Goal: Task Accomplishment & Management: Manage account settings

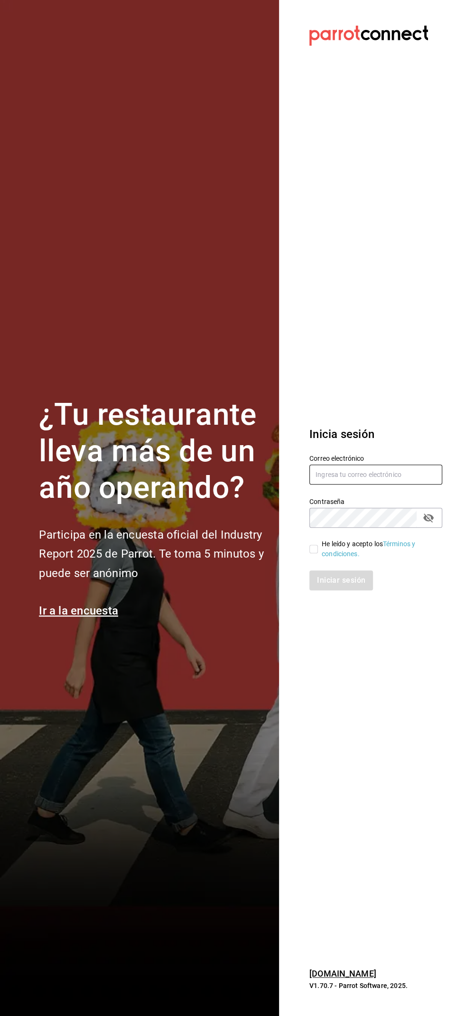
click at [379, 485] on input "text" at bounding box center [375, 475] width 133 height 20
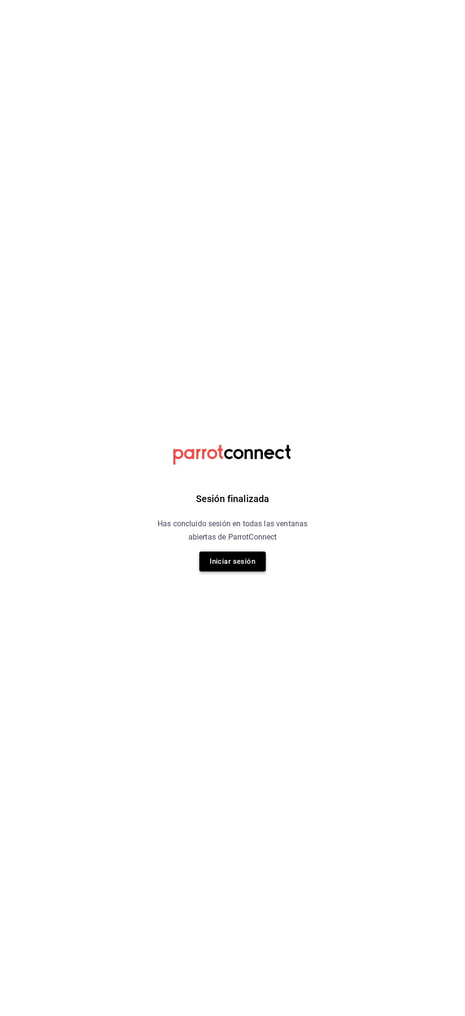
click at [254, 558] on button "Iniciar sesión" at bounding box center [232, 561] width 66 height 20
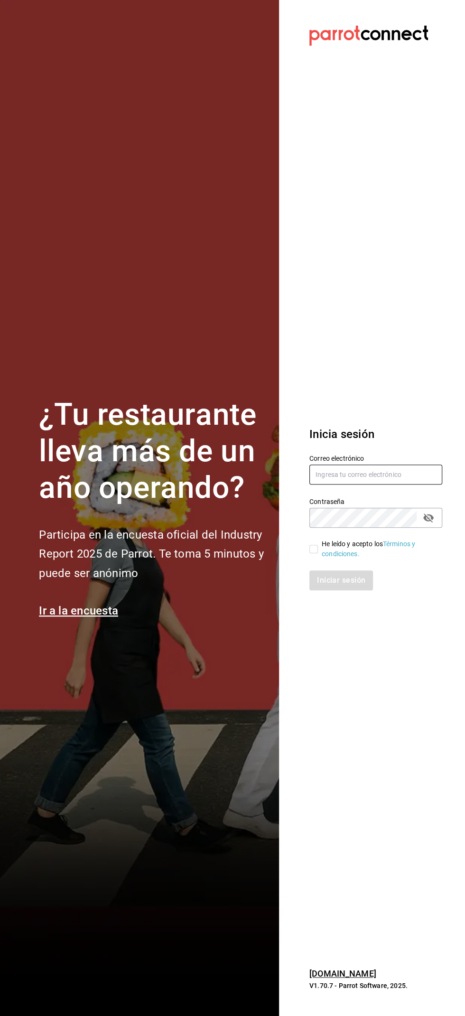
click at [389, 485] on input "text" at bounding box center [375, 475] width 133 height 20
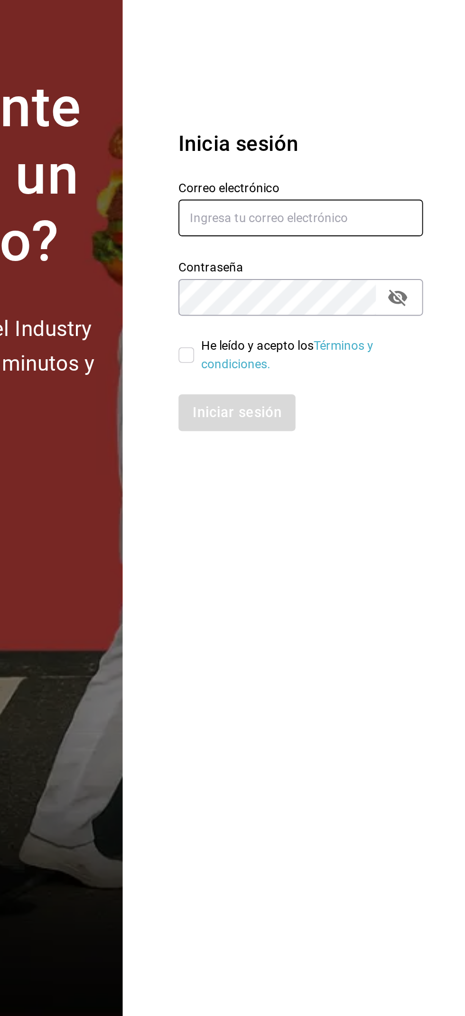
type input "entb0531@gmail.com"
click at [313, 553] on input "He leído y acepto los Términos y condiciones." at bounding box center [313, 549] width 9 height 9
checkbox input "true"
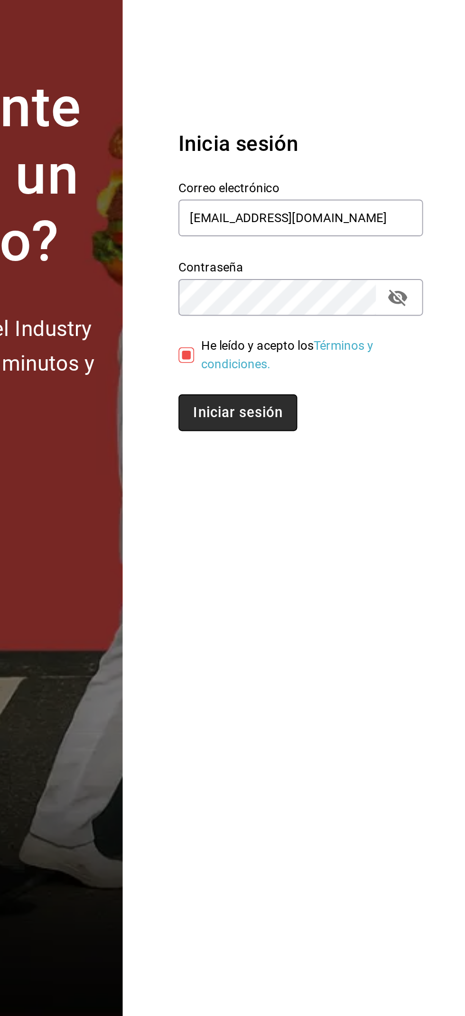
click at [372, 590] on button "Iniciar sesión" at bounding box center [341, 580] width 65 height 20
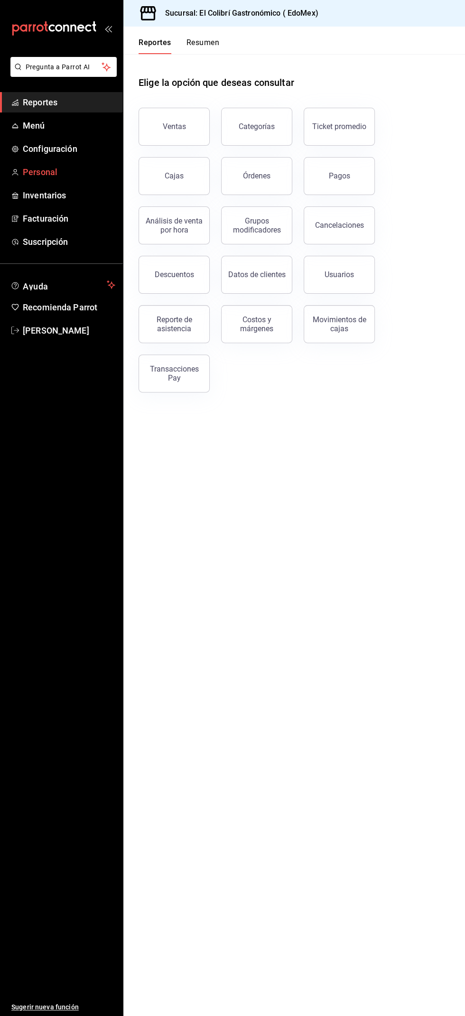
click at [93, 171] on span "Personal" at bounding box center [69, 172] width 93 height 13
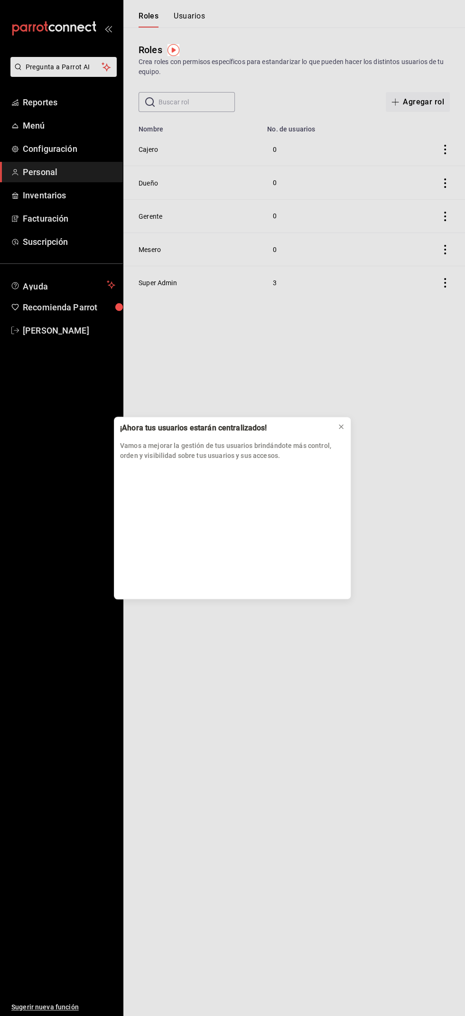
click at [209, 20] on div "¡Ahora tus usuarios estarán centralizados! Vamos a mejorar la gestión de tus us…" at bounding box center [232, 508] width 465 height 1016
click at [339, 446] on p "Vamos a mejorar la gestión de tus usuarios brindándote más control, orden y vis…" at bounding box center [232, 451] width 225 height 20
click at [342, 441] on p "Vamos a mejorar la gestión de tus usuarios brindándote más control, orden y vis…" at bounding box center [232, 451] width 225 height 20
click at [341, 427] on icon at bounding box center [341, 427] width 4 height 4
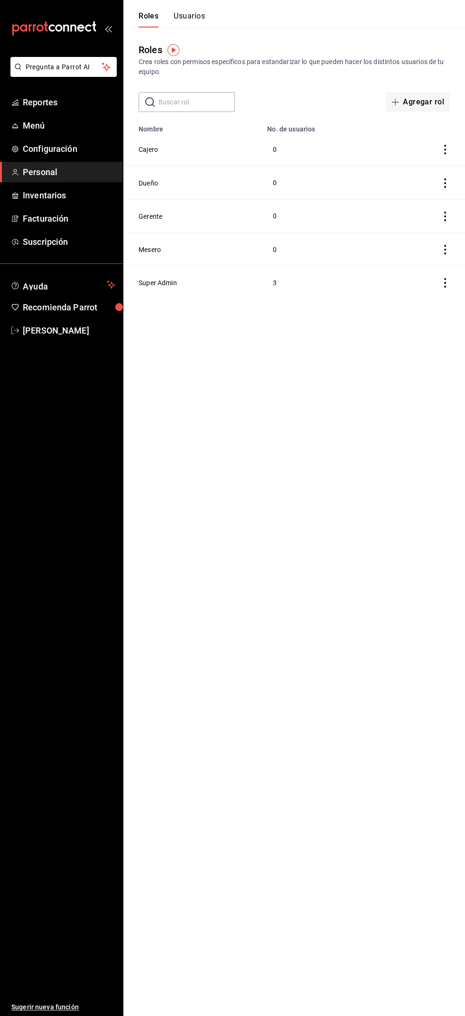
click at [201, 299] on html "Pregunta a Parrot AI Reportes Menú Configuración Personal Inventarios Facturaci…" at bounding box center [232, 149] width 465 height 299
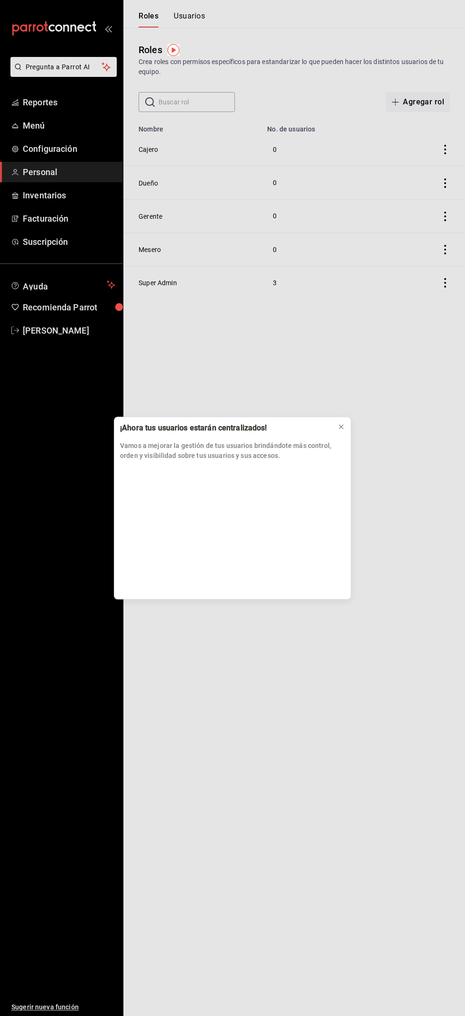
click at [164, 275] on div "¡Ahora tus usuarios estarán centralizados! Vamos a mejorar la gestión de tus us…" at bounding box center [232, 508] width 465 height 1016
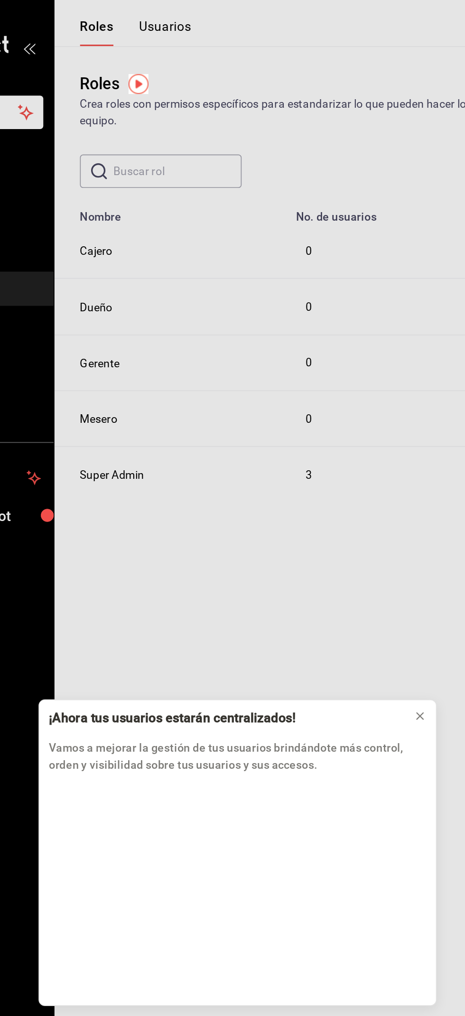
click at [187, 16] on div "¡Ahora tus usuarios estarán centralizados! Vamos a mejorar la gestión de tus us…" at bounding box center [232, 508] width 465 height 1016
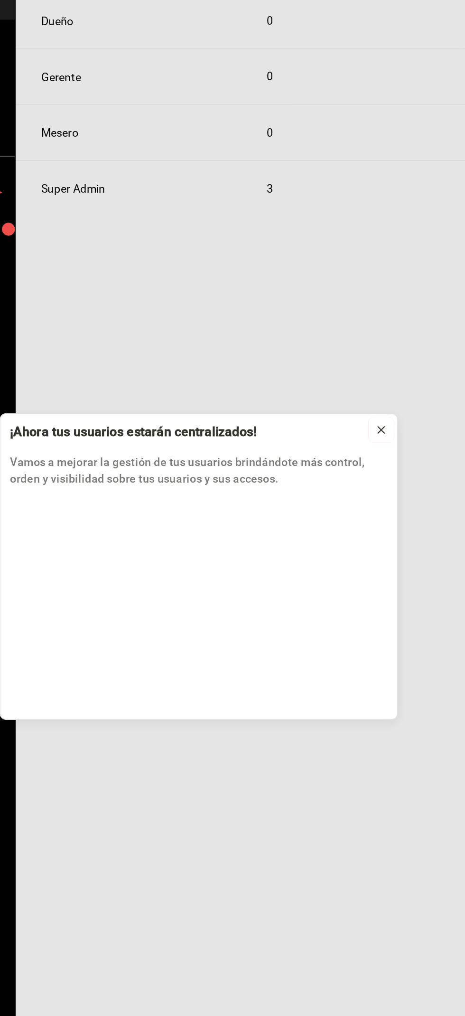
click at [343, 420] on button at bounding box center [341, 426] width 15 height 15
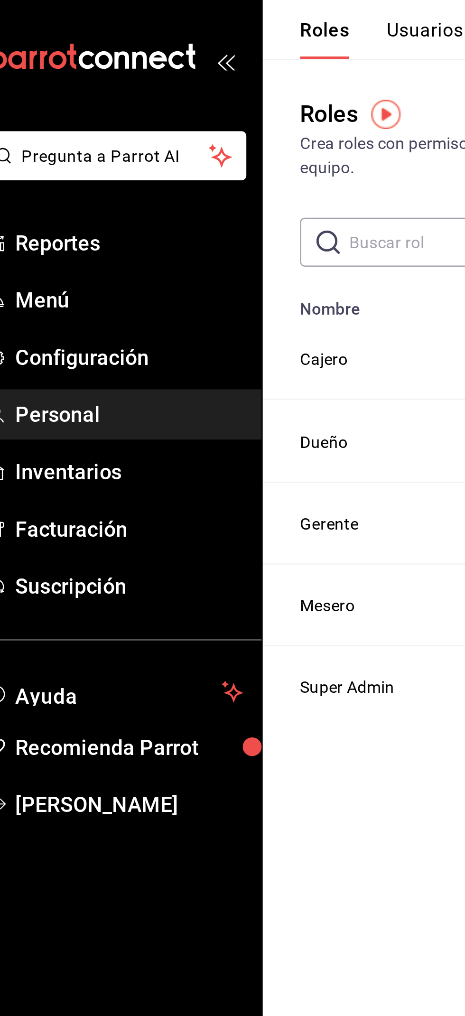
click at [176, 19] on button "Usuarios" at bounding box center [189, 19] width 31 height 16
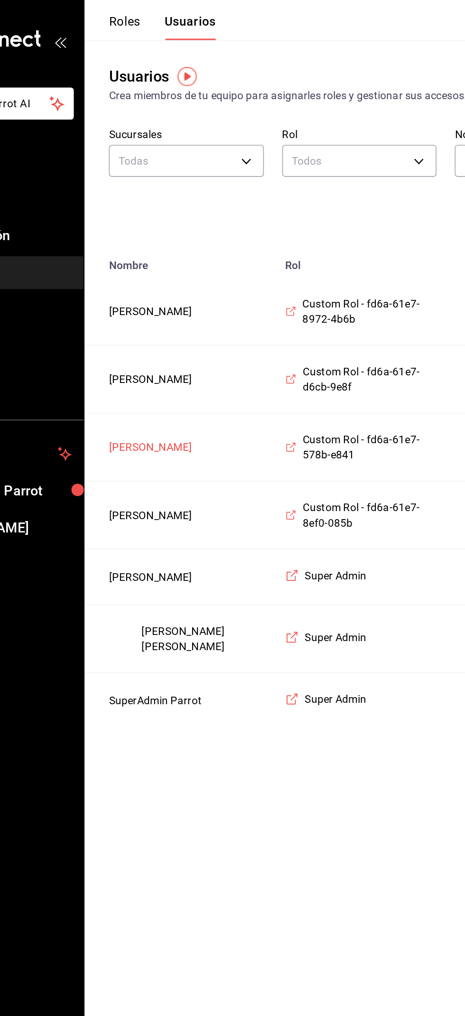
click at [177, 283] on button "[PERSON_NAME]" at bounding box center [165, 280] width 52 height 9
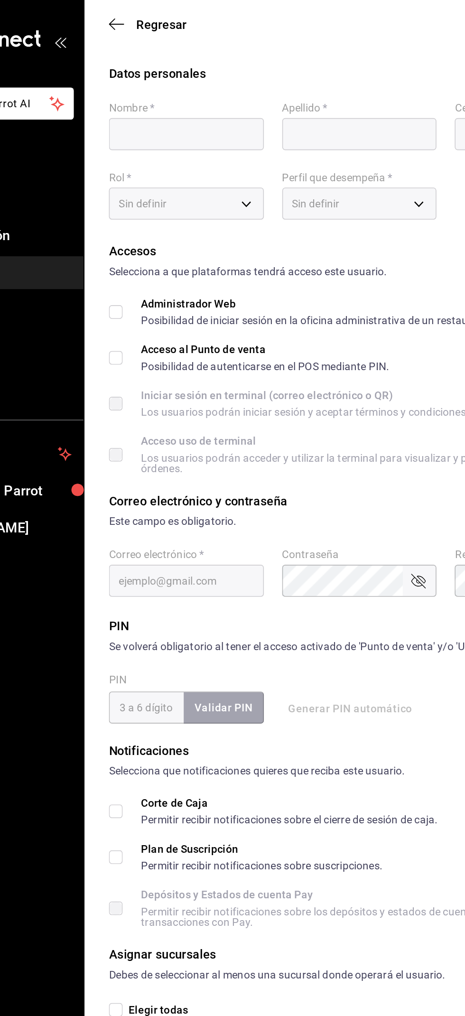
type input "Oscar"
type input "[PERSON_NAME]"
checkbox input "true"
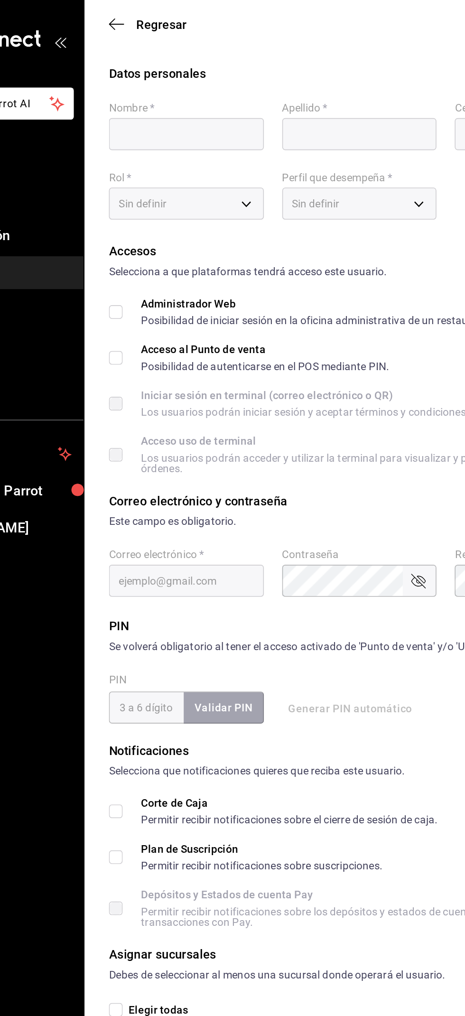
type input "[EMAIL_ADDRESS][DOMAIN_NAME]"
type input "2202"
type input "553d620c-d892-42bd-9663-5112a15963c0"
type input "WAITER"
checkbox input "true"
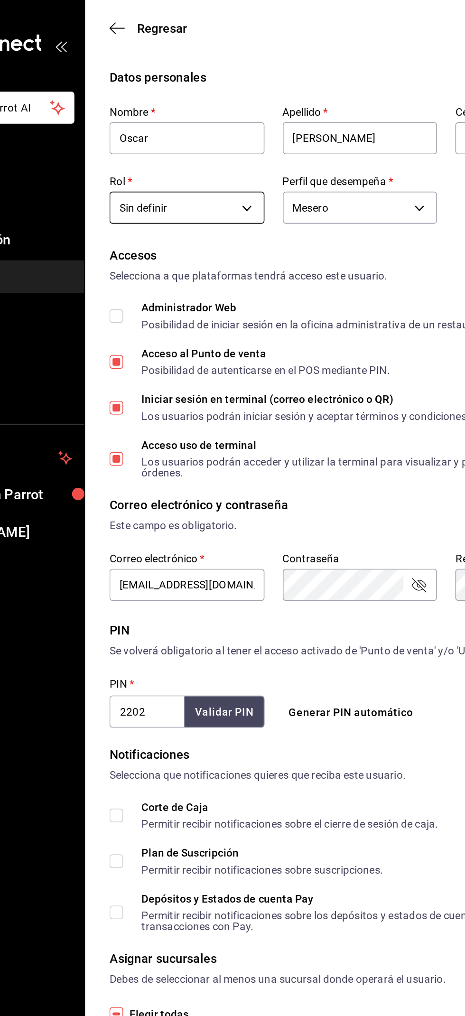
click at [222, 136] on body "Pregunta a Parrot AI Reportes Menú Configuración Personal Inventarios Facturaci…" at bounding box center [232, 353] width 465 height 706
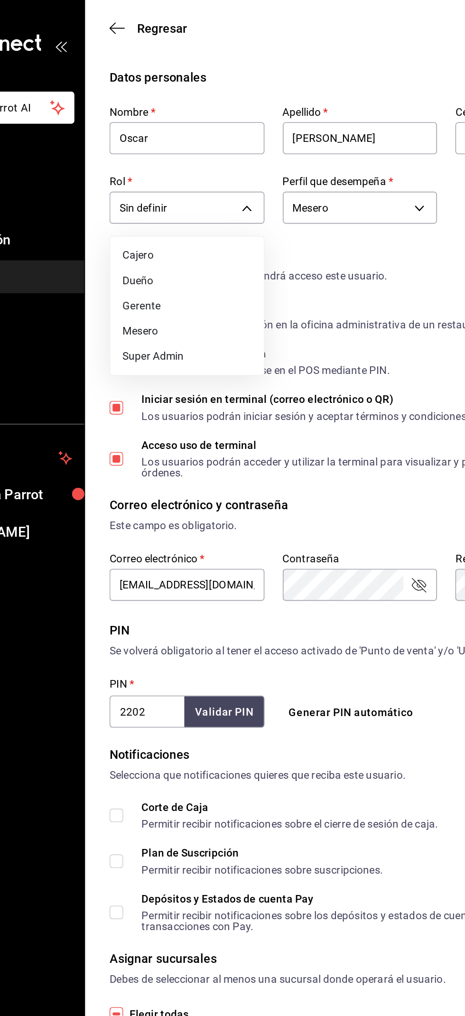
click at [218, 210] on li "Mesero" at bounding box center [186, 206] width 95 height 16
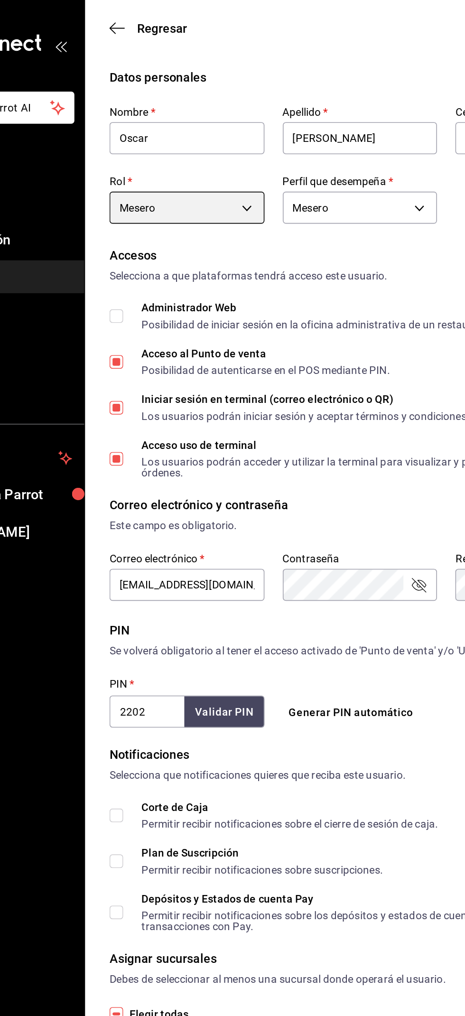
type input "f7950689-951b-428a-a35e-4465f3ba77be"
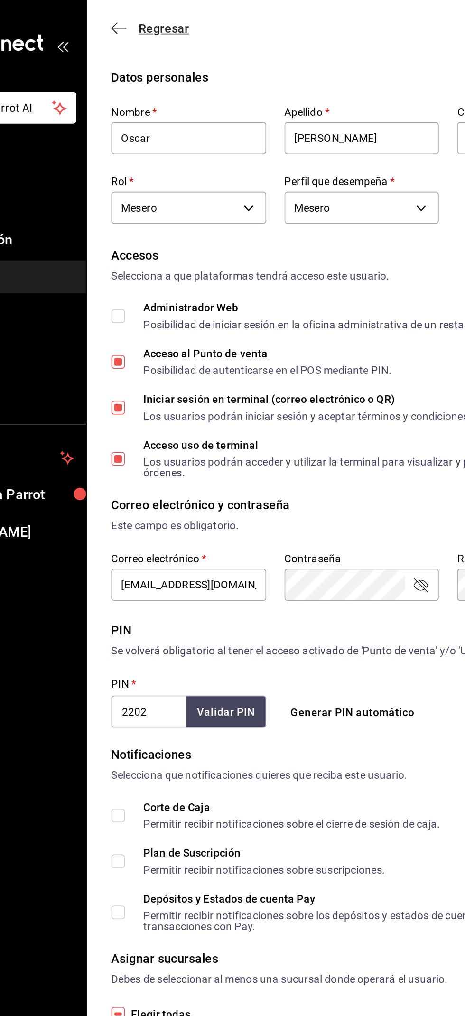
click at [147, 20] on icon "button" at bounding box center [143, 17] width 9 height 9
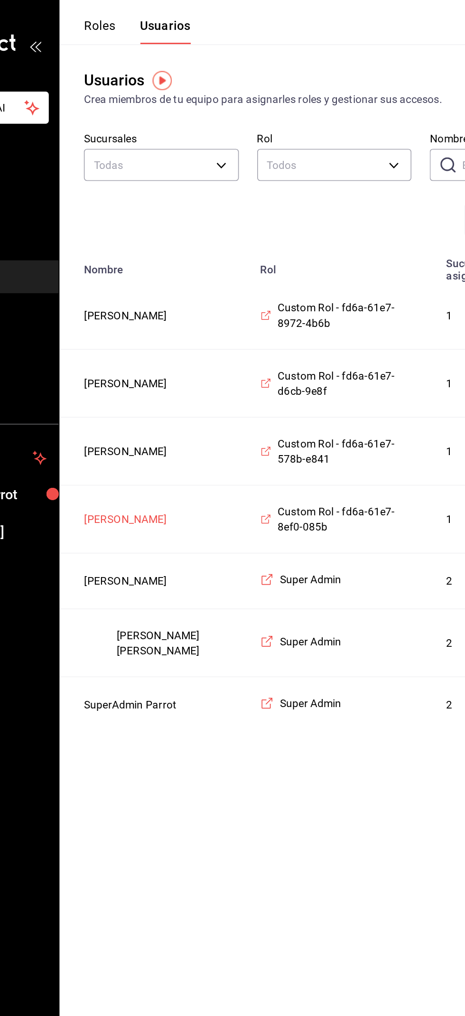
click at [168, 325] on button "[PERSON_NAME]" at bounding box center [165, 322] width 52 height 9
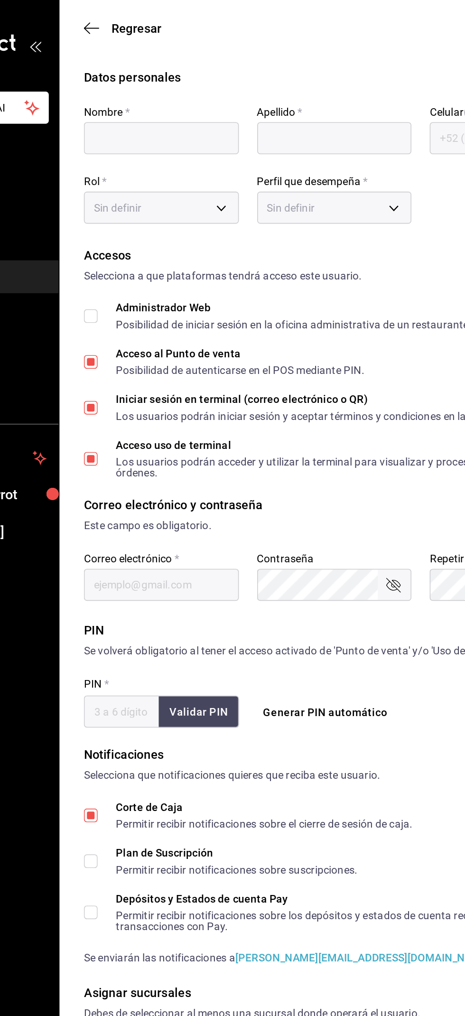
type input "Victor"
type input "[PERSON_NAME]"
checkbox input "true"
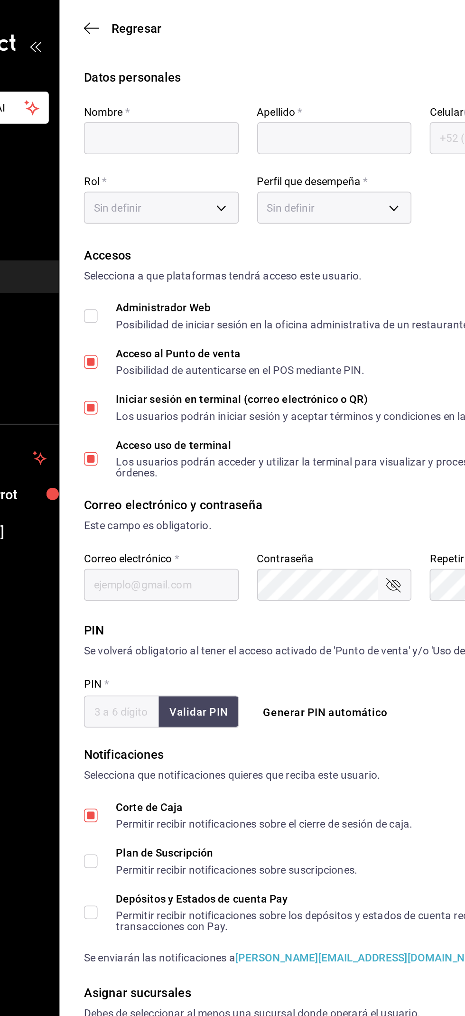
type input "[PERSON_NAME][EMAIL_ADDRESS][DOMAIN_NAME]"
type input "1404"
checkbox input "true"
type input "[PHONE_NUMBER]"
type input "aee0a574-004b-4b7b-a0c5-c66519b889d2"
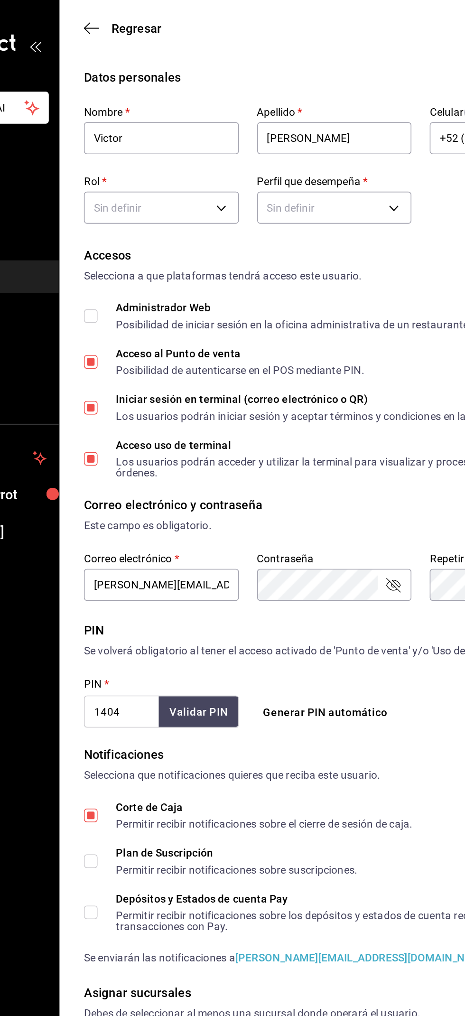
type input "MANAGER"
checkbox input "true"
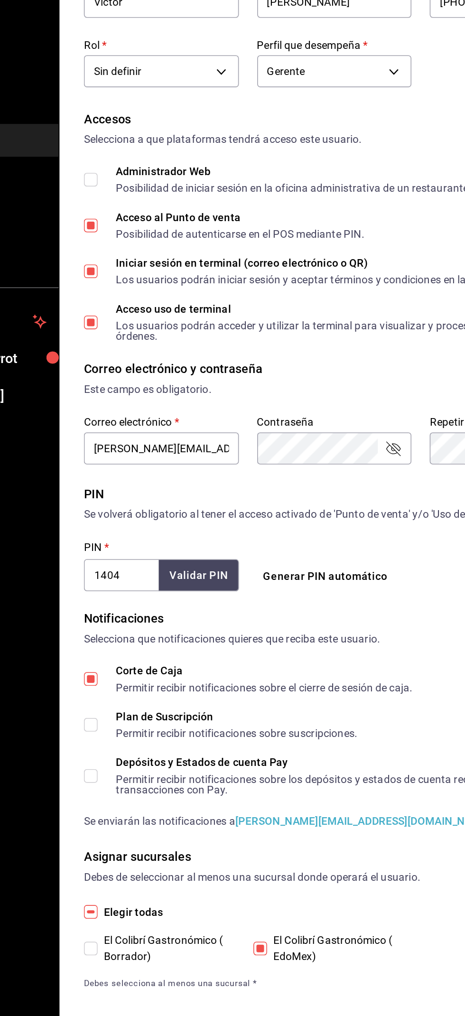
click at [146, 507] on input "Corte de Caja Permitir recibir notificaciones sobre el cierre de sesión de caja." at bounding box center [143, 507] width 9 height 9
checkbox input "false"
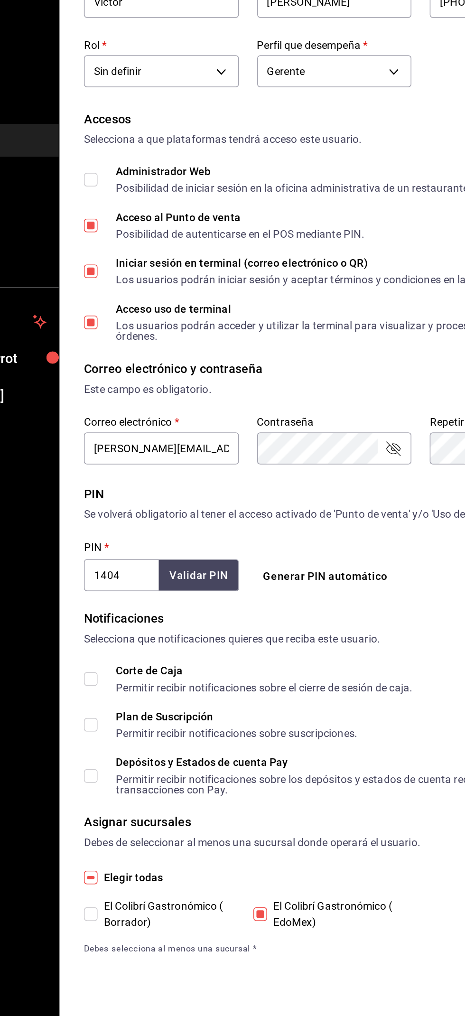
click at [278, 530] on div "Plan de Suscripción" at bounding box center [234, 530] width 150 height 7
click at [279, 529] on div "Plan de Suscripción" at bounding box center [234, 530] width 150 height 7
click at [147, 531] on input "Plan de Suscripción Permitir recibir notificaciones sobre suscripciones." at bounding box center [143, 535] width 9 height 9
checkbox input "true"
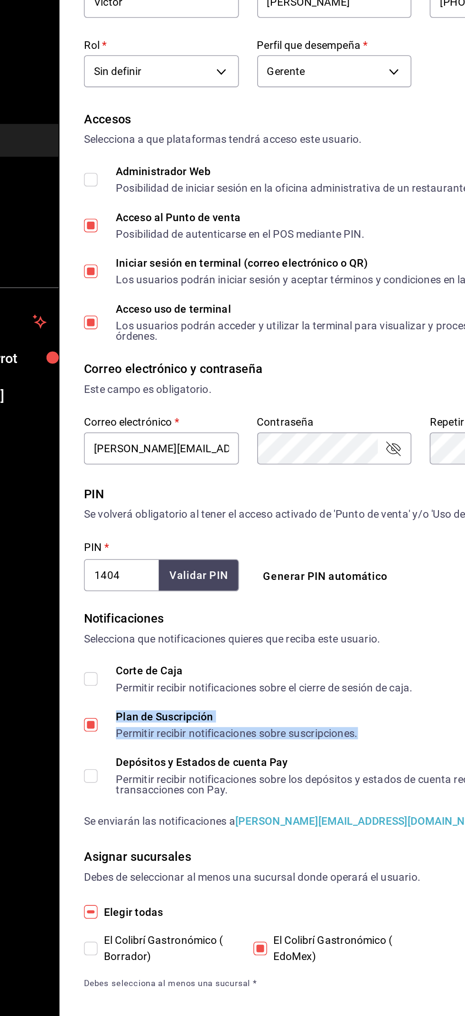
click at [299, 510] on div "Permitir recibir notificaciones sobre el cierre de sesión de caja." at bounding box center [251, 512] width 185 height 7
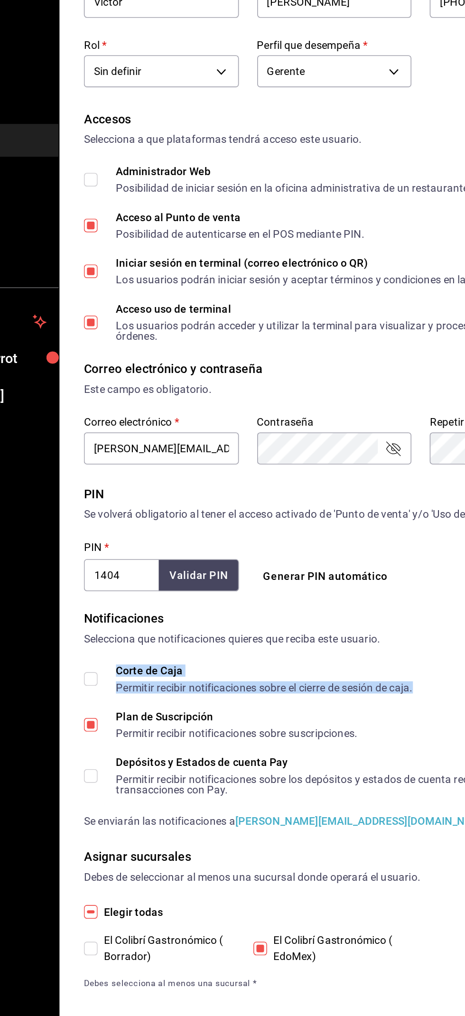
click at [140, 507] on input "Corte de Caja Permitir recibir notificaciones sobre el cierre de sesión de caja." at bounding box center [143, 507] width 9 height 9
click at [144, 507] on input "Corte de Caja Permitir recibir notificaciones sobre el cierre de sesión de caja." at bounding box center [143, 507] width 9 height 9
checkbox input "false"
click at [143, 535] on input "Plan de Suscripción Permitir recibir notificaciones sobre suscripciones." at bounding box center [143, 535] width 9 height 9
checkbox input "false"
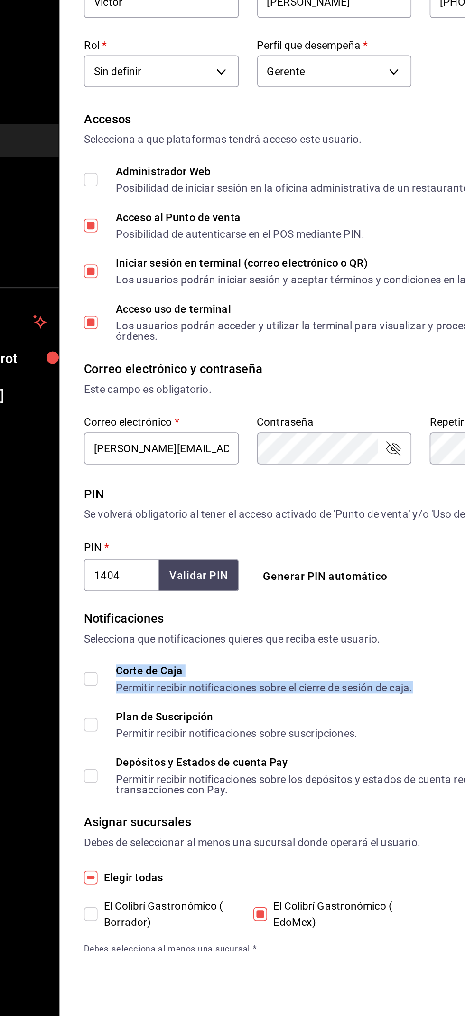
click at [326, 471] on div "Notificaciones" at bounding box center [294, 469] width 311 height 11
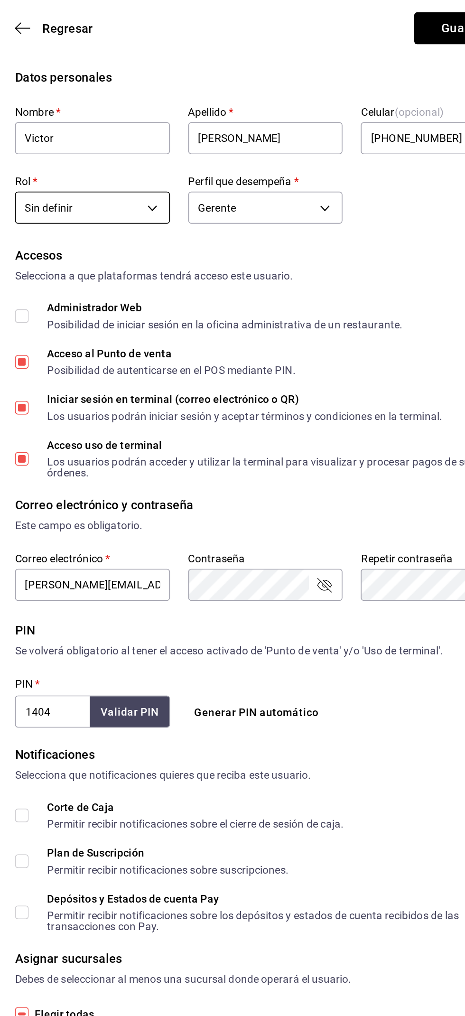
click at [214, 131] on body "Pregunta a Parrot AI Reportes Menú Configuración Personal Inventarios Facturaci…" at bounding box center [232, 353] width 465 height 706
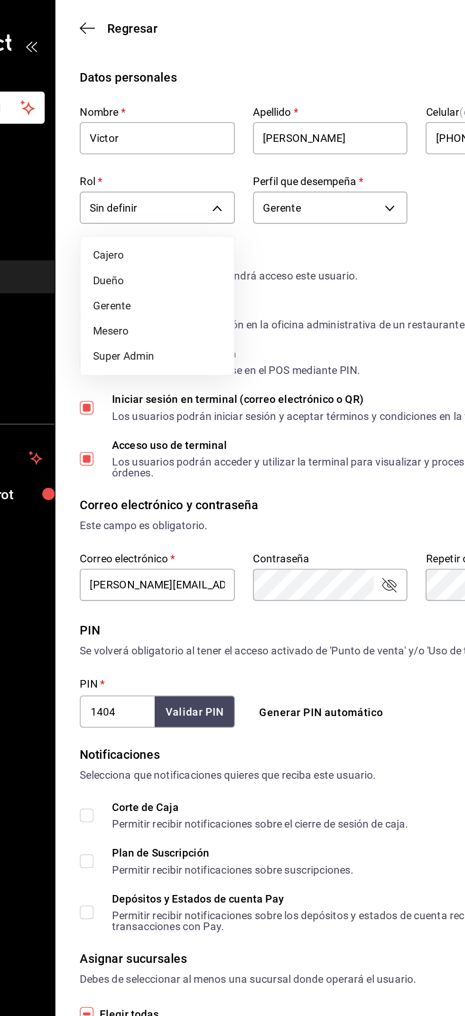
click at [208, 190] on li "Gerente" at bounding box center [186, 190] width 95 height 16
type input "92e96e8e-838f-4668-9bf4-937dbd6c81e4"
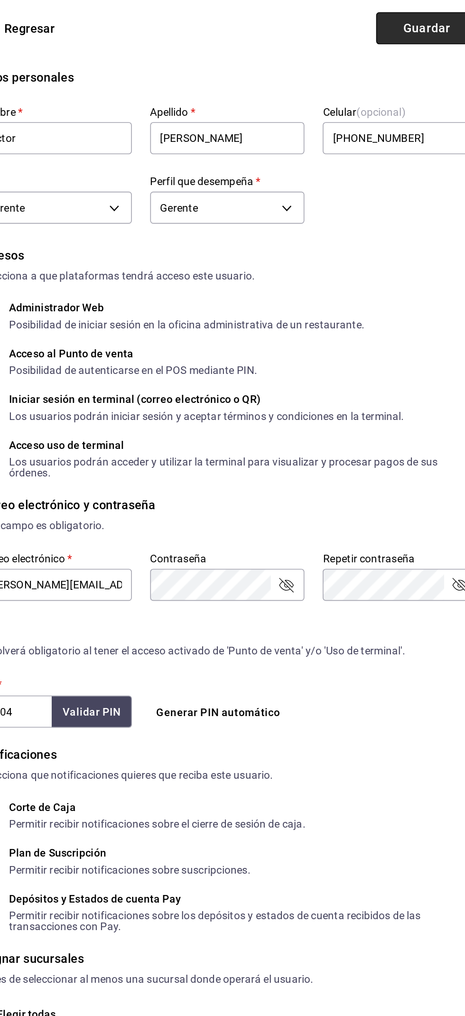
click at [412, 26] on button "Guardar" at bounding box center [418, 18] width 63 height 20
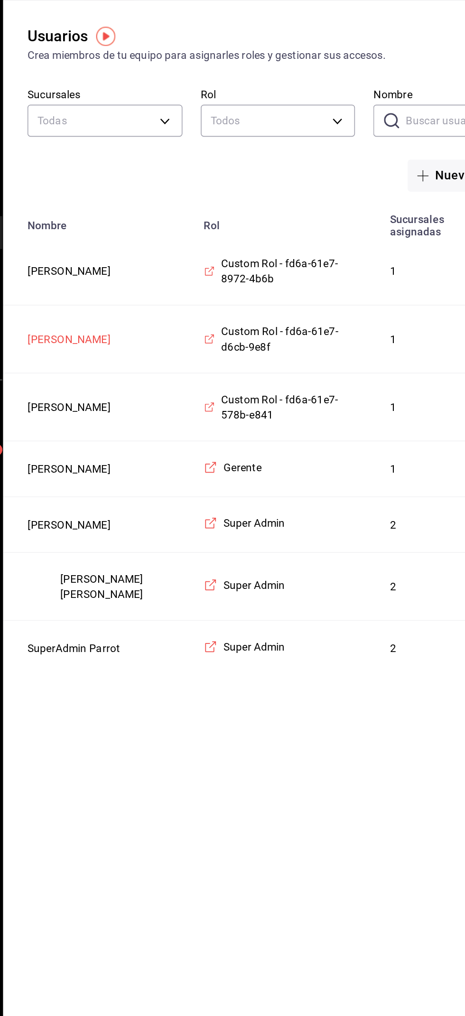
click at [190, 241] on button "[PERSON_NAME]" at bounding box center [165, 237] width 52 height 9
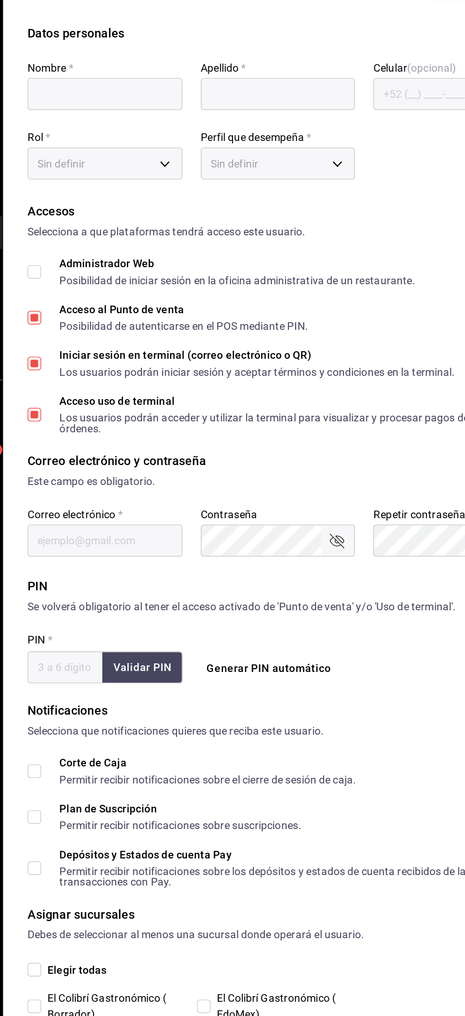
type input "[PERSON_NAME]"
checkbox input "true"
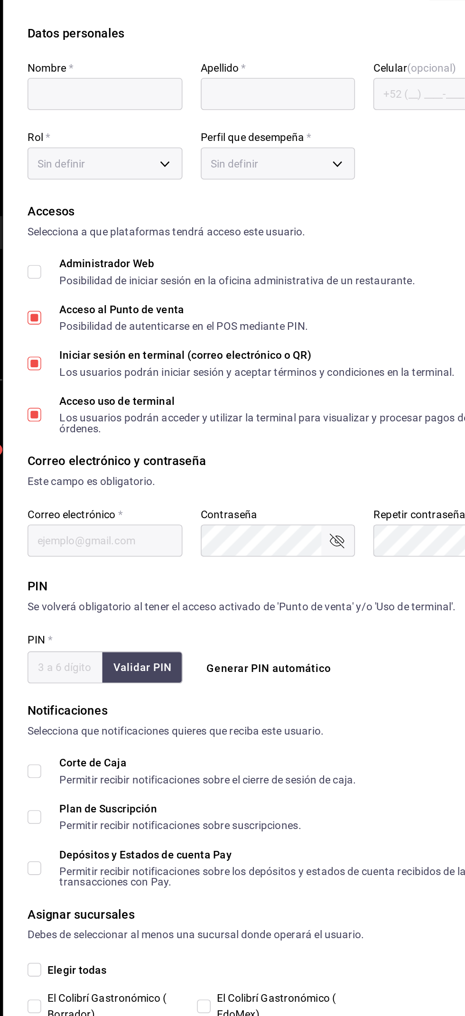
type input "[EMAIL_ADDRESS][DOMAIN_NAME]"
type input "0602"
type input "0460f738-9095-485f-be23-dace349480fd"
type input "WAITER"
checkbox input "true"
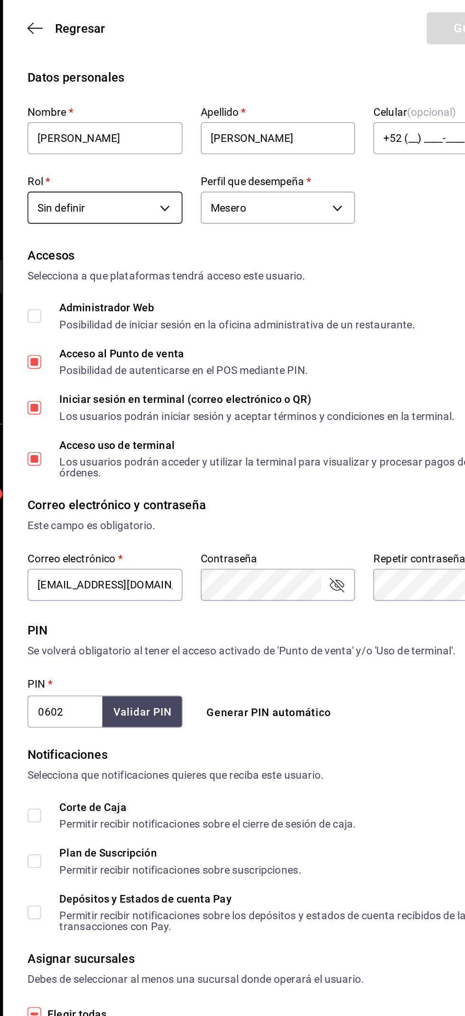
click at [219, 133] on body "Pregunta a Parrot AI Reportes Menú Configuración Personal Inventarios Facturaci…" at bounding box center [232, 353] width 465 height 706
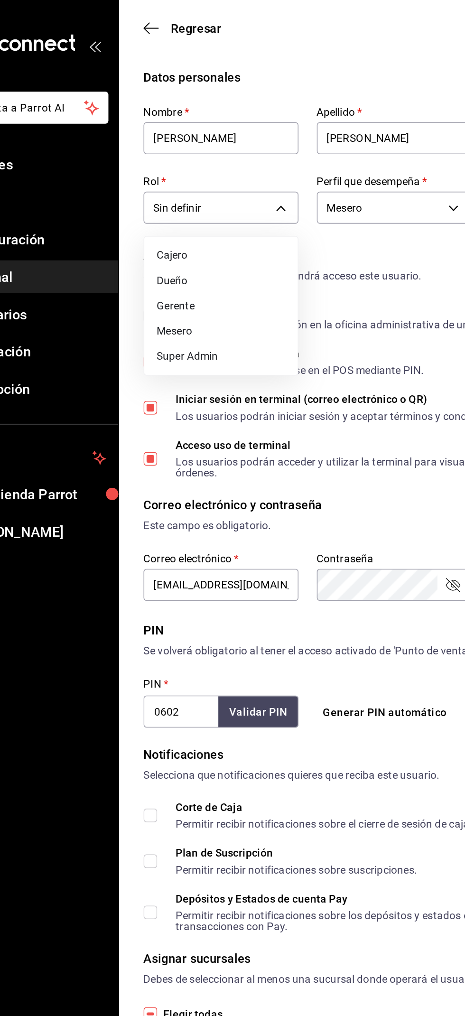
click at [175, 205] on li "Mesero" at bounding box center [186, 206] width 95 height 16
type input "f7950689-951b-428a-a35e-4465f3ba77be"
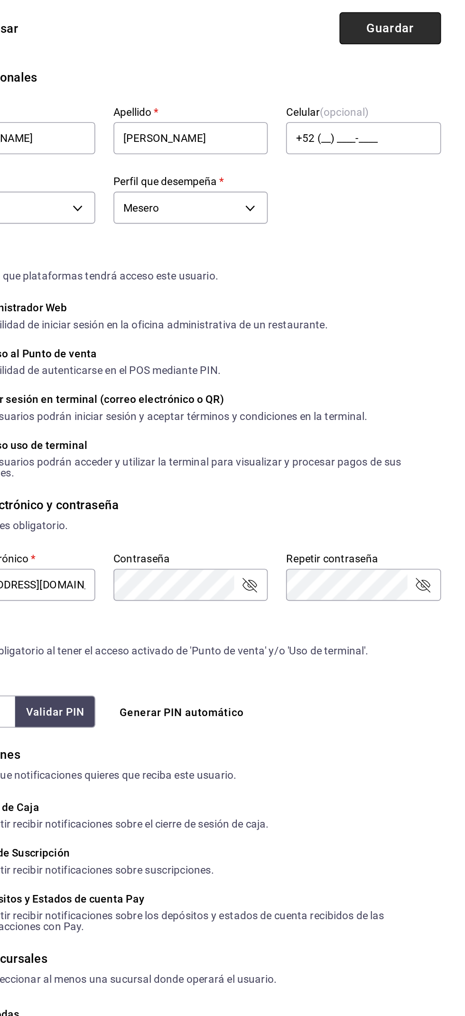
click at [424, 18] on button "Guardar" at bounding box center [418, 18] width 63 height 20
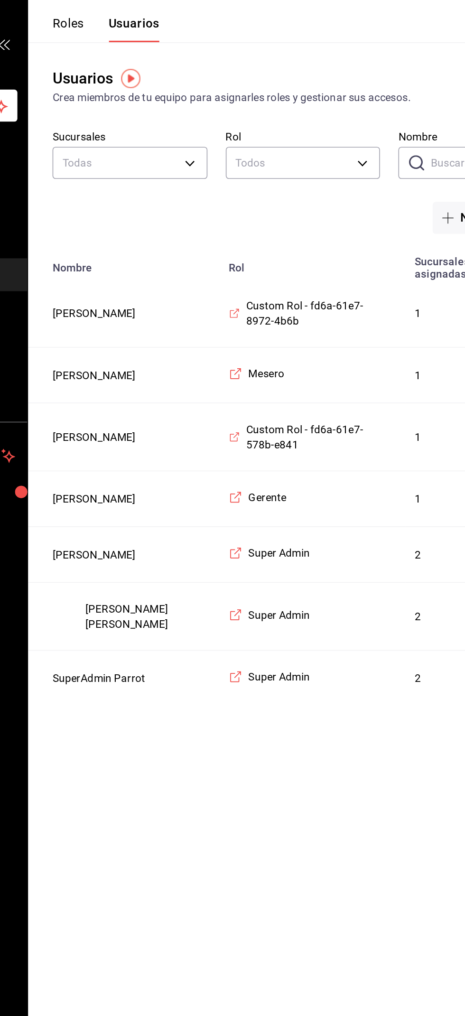
click at [158, 16] on button "Roles" at bounding box center [148, 19] width 19 height 16
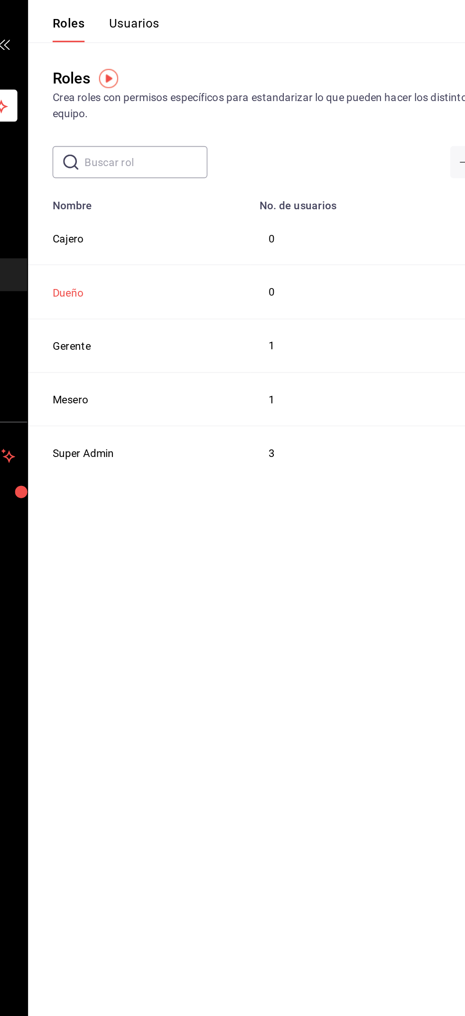
click at [155, 183] on button "Dueño" at bounding box center [148, 182] width 19 height 9
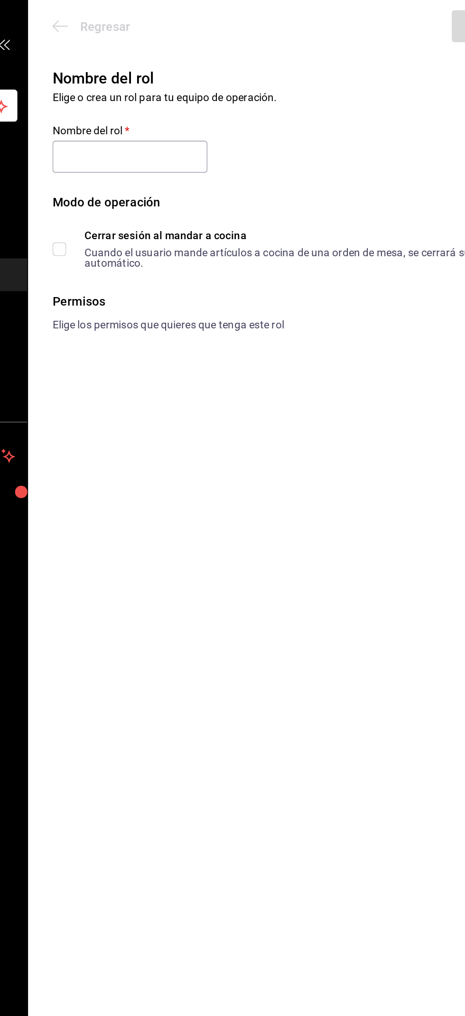
click at [149, 27] on div "Regresar Guardar" at bounding box center [294, 17] width 342 height 35
type input "Dueño"
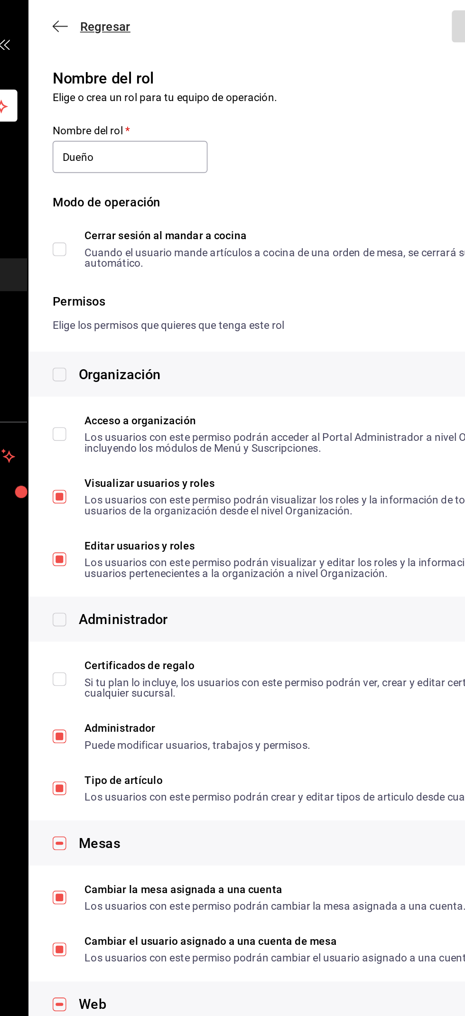
click at [148, 19] on span "Regresar" at bounding box center [163, 17] width 48 height 9
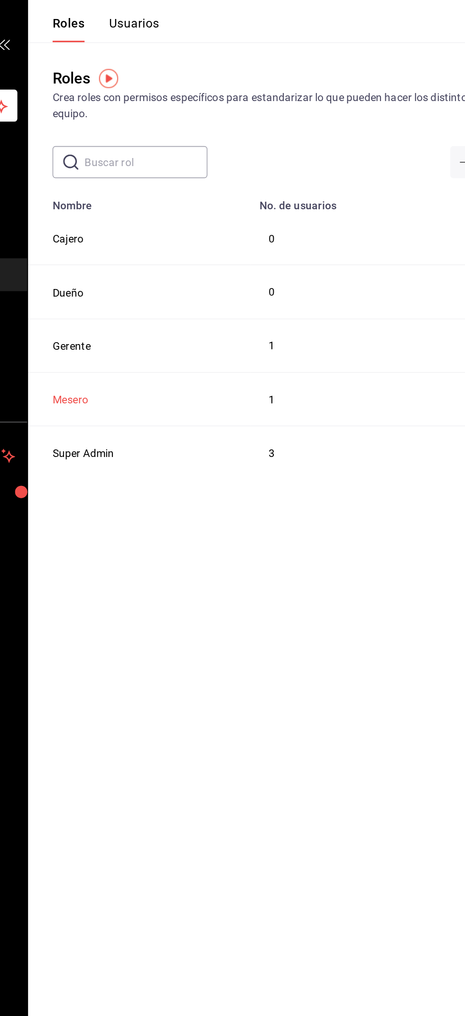
click at [155, 251] on button "Mesero" at bounding box center [150, 249] width 22 height 9
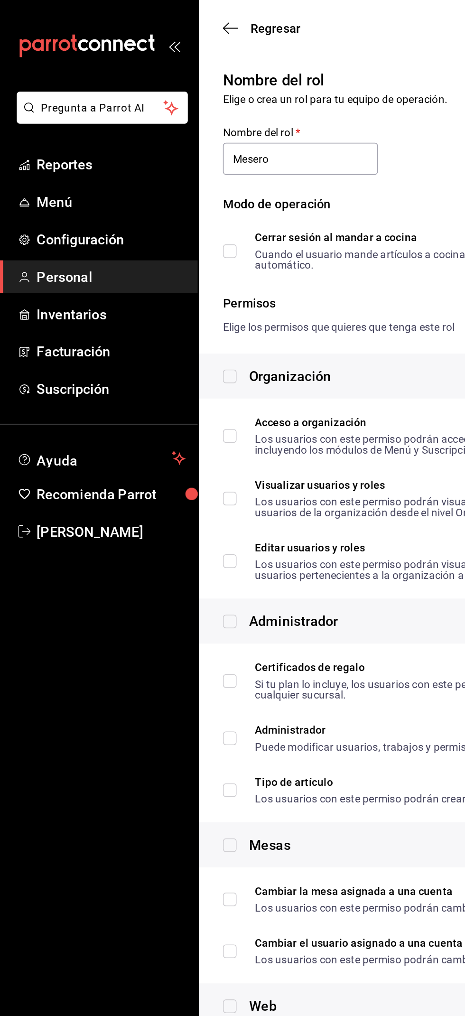
click at [131, 23] on div "Regresar Guardar" at bounding box center [294, 17] width 342 height 35
click at [159, 20] on span "Regresar" at bounding box center [171, 17] width 31 height 9
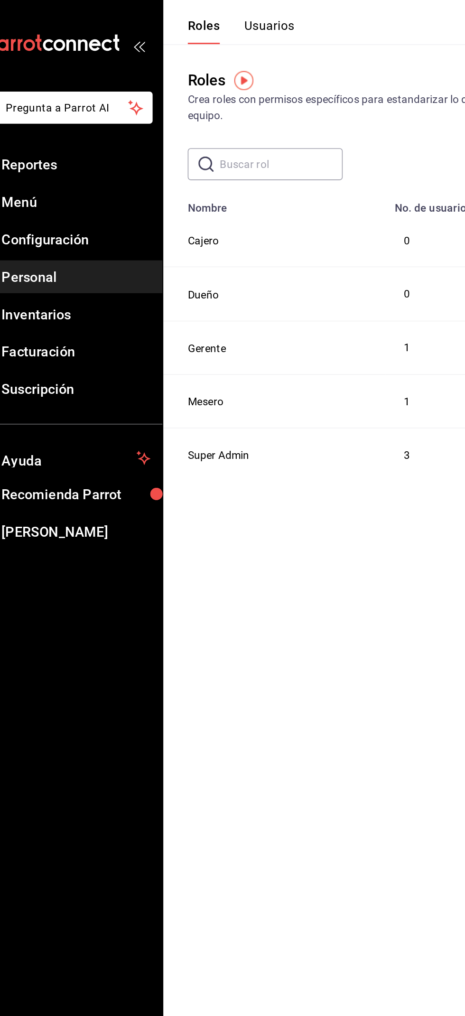
click at [149, 233] on td "Mesero" at bounding box center [192, 249] width 138 height 33
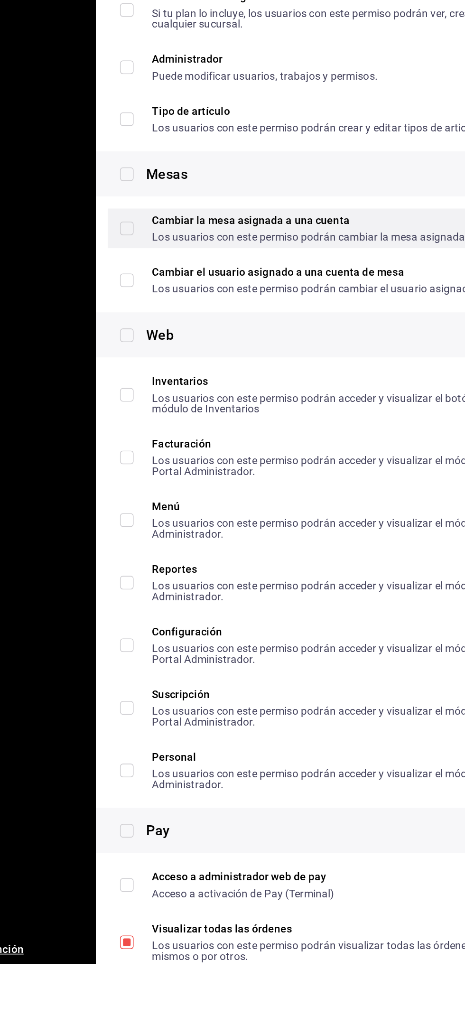
click at [300, 567] on div "Los usuarios con este permiso podrán cambiar la mesa asignada a una cuenta." at bounding box center [277, 564] width 237 height 7
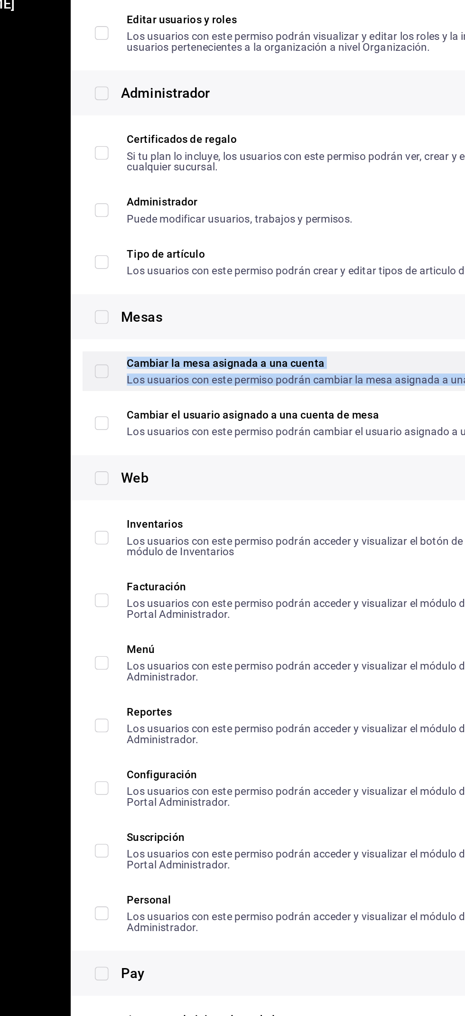
click at [147, 566] on span "Cambiar la mesa asignada a una cuenta Los usuarios con este permiso podrán camb…" at bounding box center [271, 559] width 249 height 17
click at [147, 563] on input "Cambiar la mesa asignada a una cuenta Los usuarios con este permiso podrán camb…" at bounding box center [143, 559] width 9 height 9
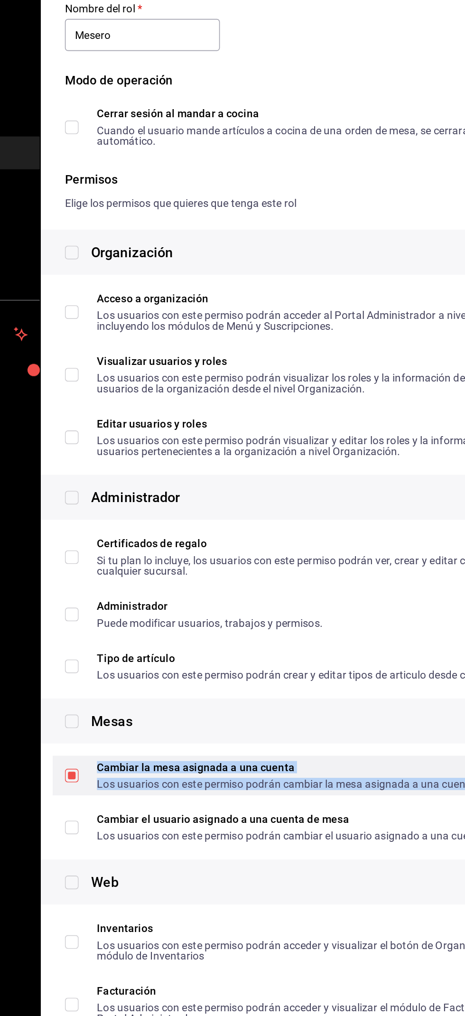
click at [144, 556] on input "Cambiar la mesa asignada a una cuenta Los usuarios con este permiso podrán camb…" at bounding box center [143, 559] width 9 height 9
checkbox input "false"
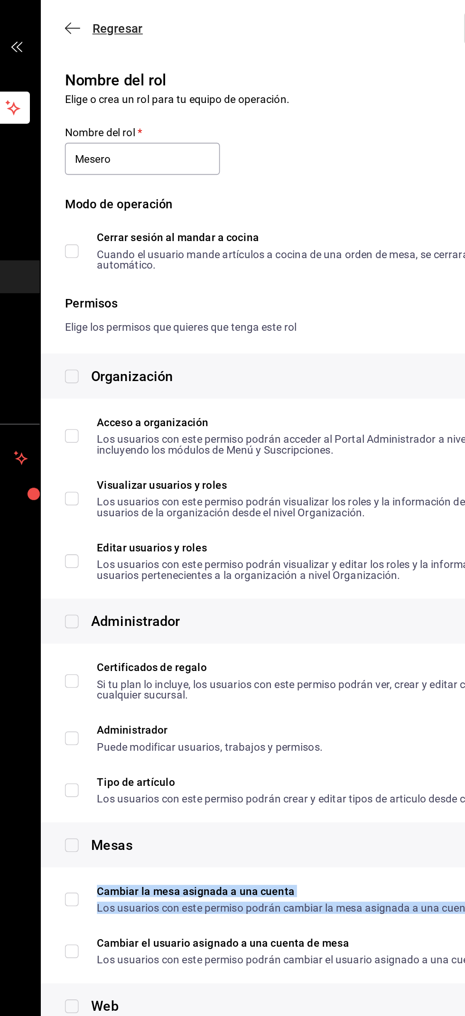
click at [140, 17] on icon "button" at bounding box center [143, 17] width 9 height 0
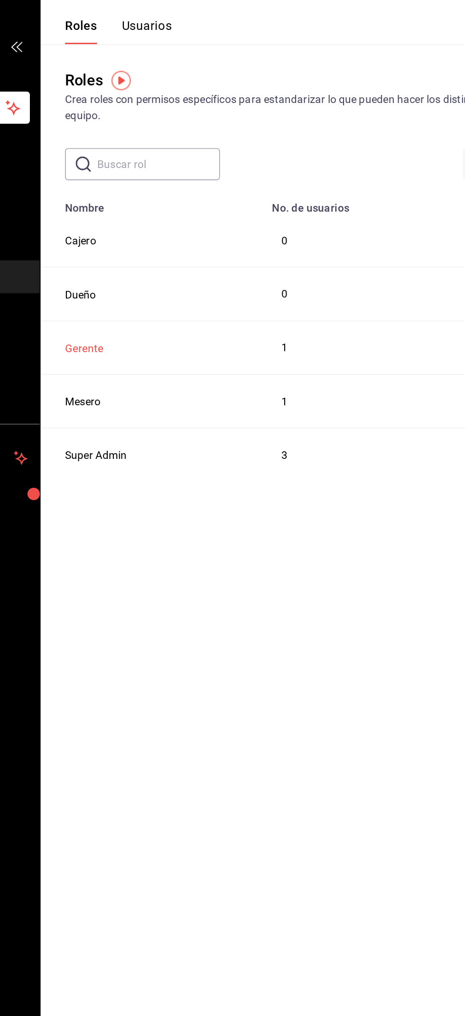
click at [157, 216] on button "Gerente" at bounding box center [151, 216] width 24 height 9
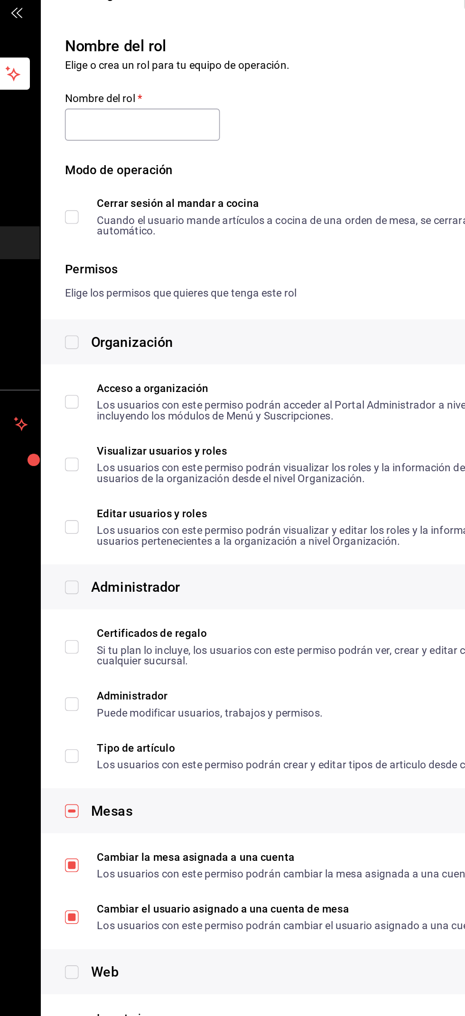
type input "Gerente"
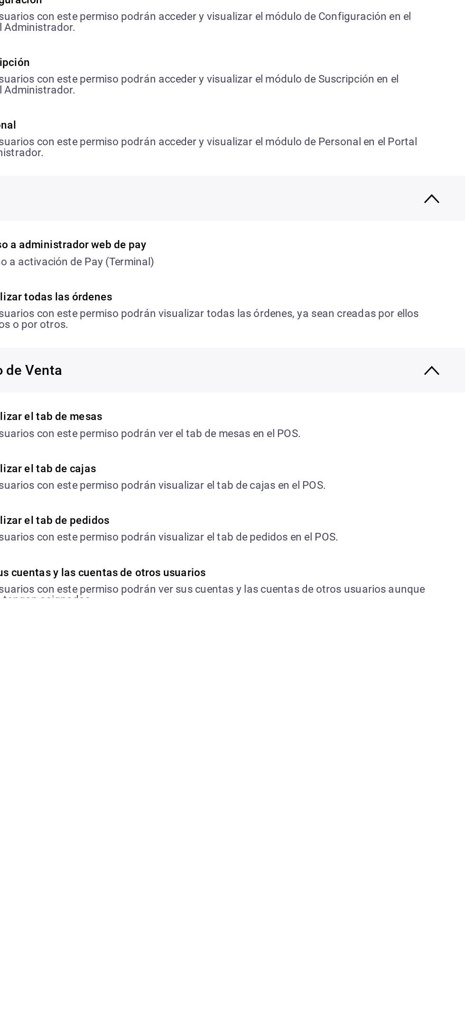
scroll to position [165, 0]
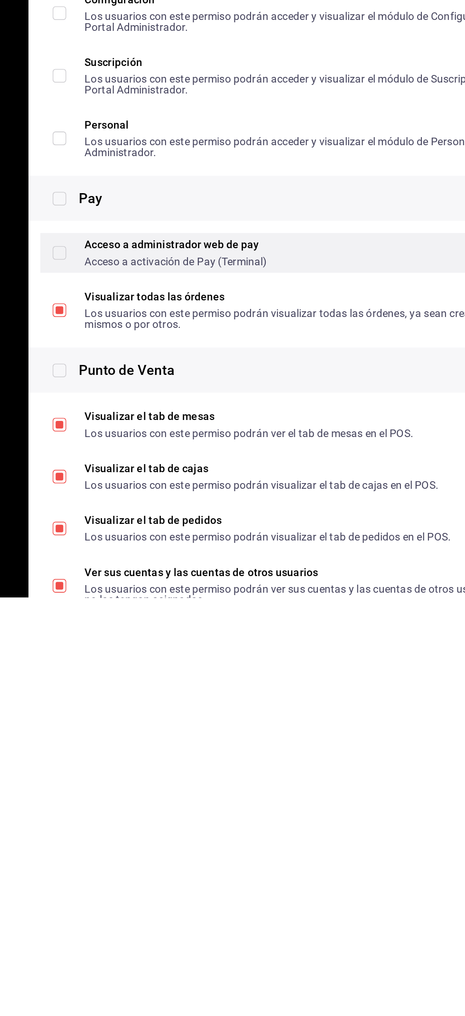
click at [247, 807] on div "Acceso a activación de Pay (Terminal)" at bounding box center [215, 807] width 113 height 7
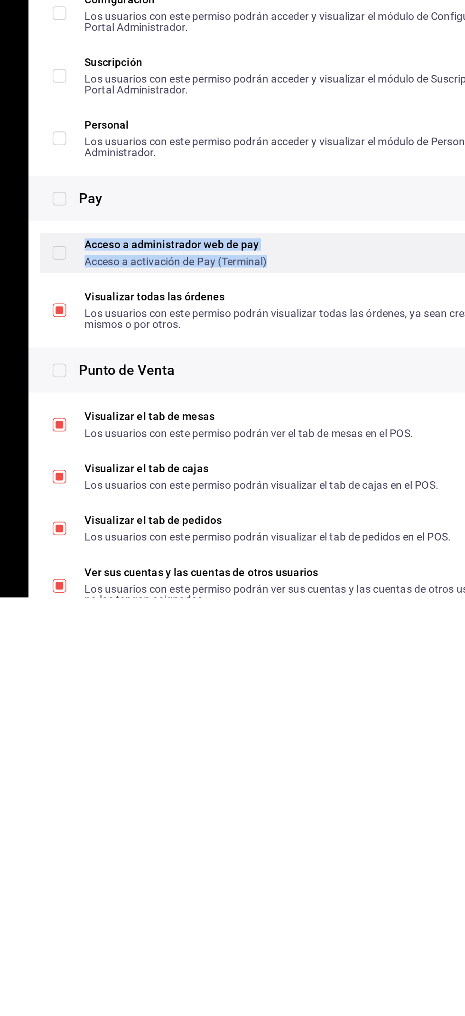
scroll to position [171, 0]
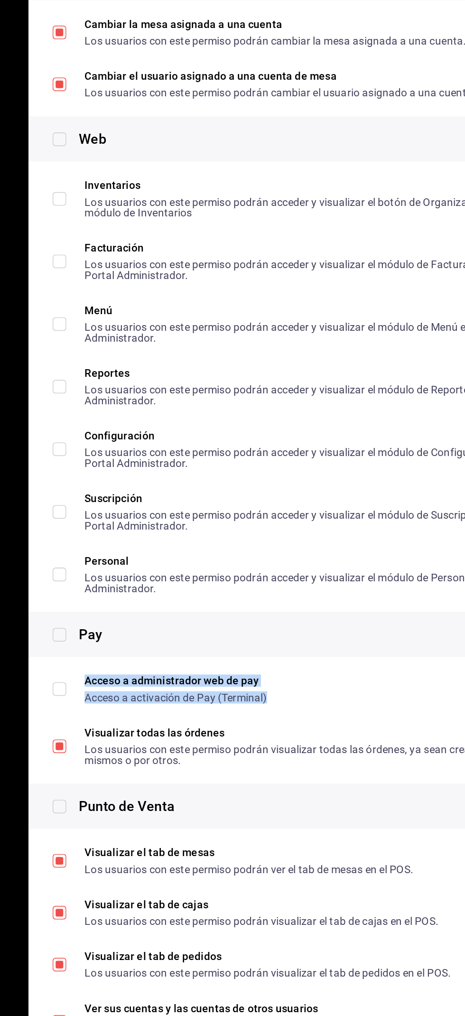
click at [293, 775] on div "Pay" at bounding box center [294, 762] width 342 height 28
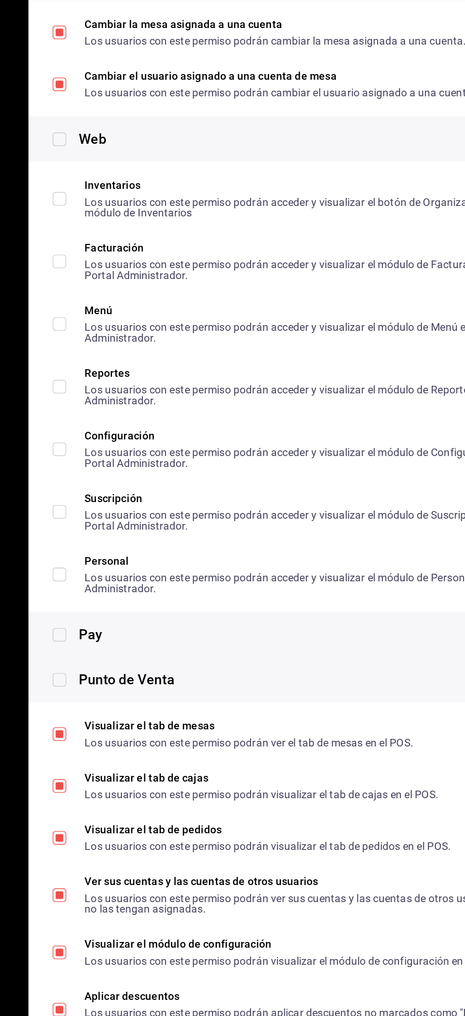
click at [204, 761] on div "Pay" at bounding box center [302, 762] width 295 height 13
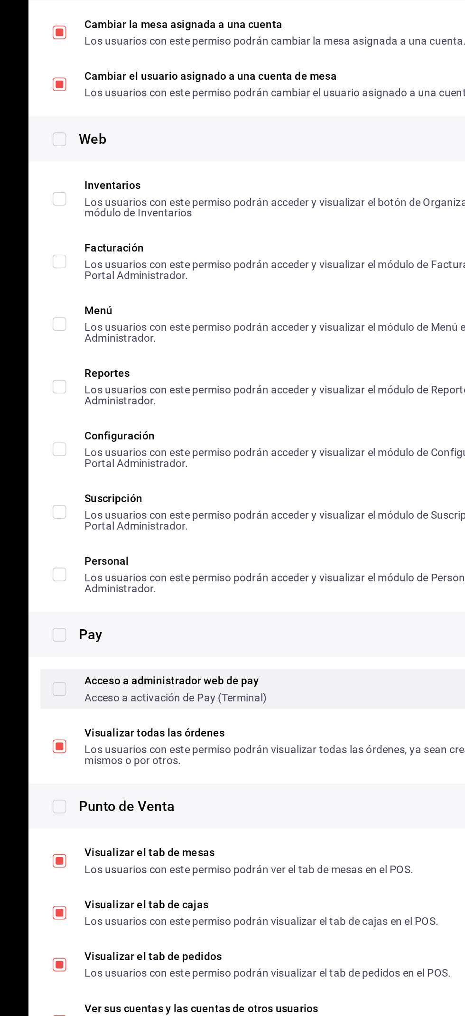
click at [142, 797] on input "Acceso a administrador web de pay Acceso a activación de Pay (Terminal)" at bounding box center [143, 796] width 9 height 9
checkbox input "true"
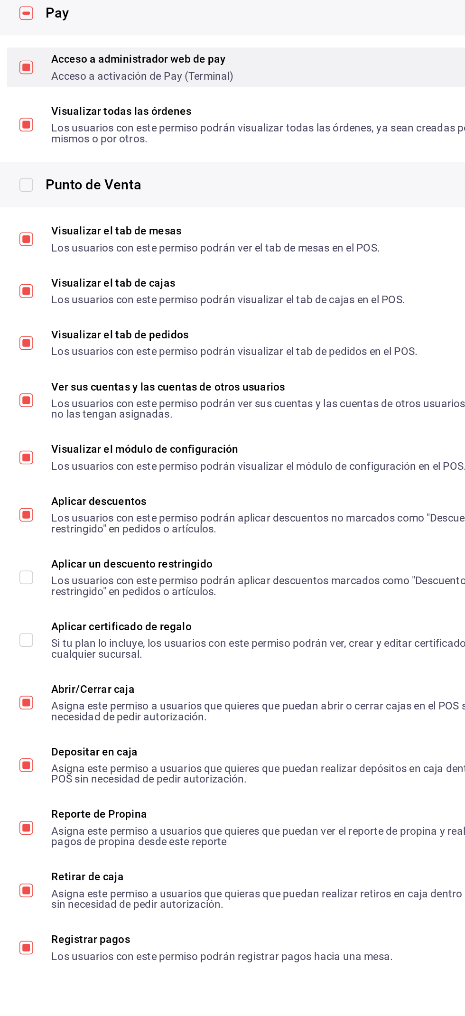
scroll to position [511, 0]
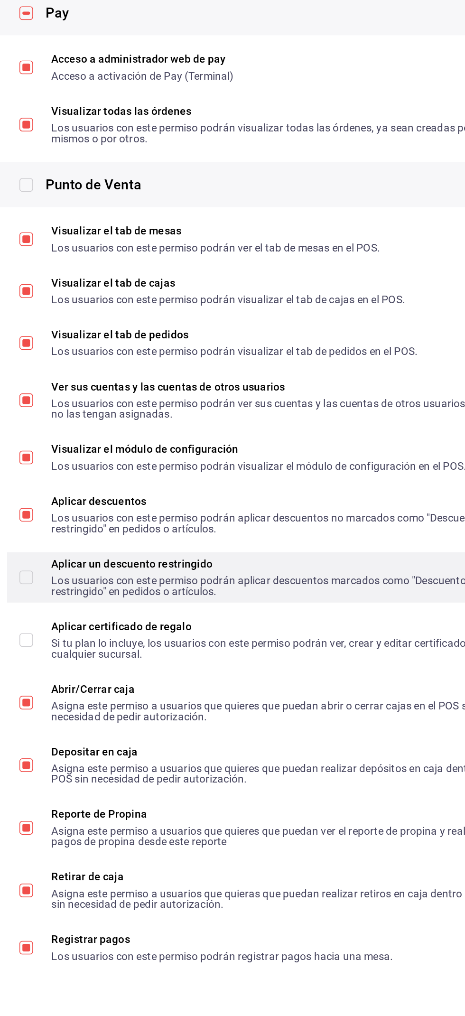
click at [272, 773] on div "Los usuarios con este permiso podrán aplicar descuentos marcados como "Descuent…" at bounding box center [301, 778] width 284 height 13
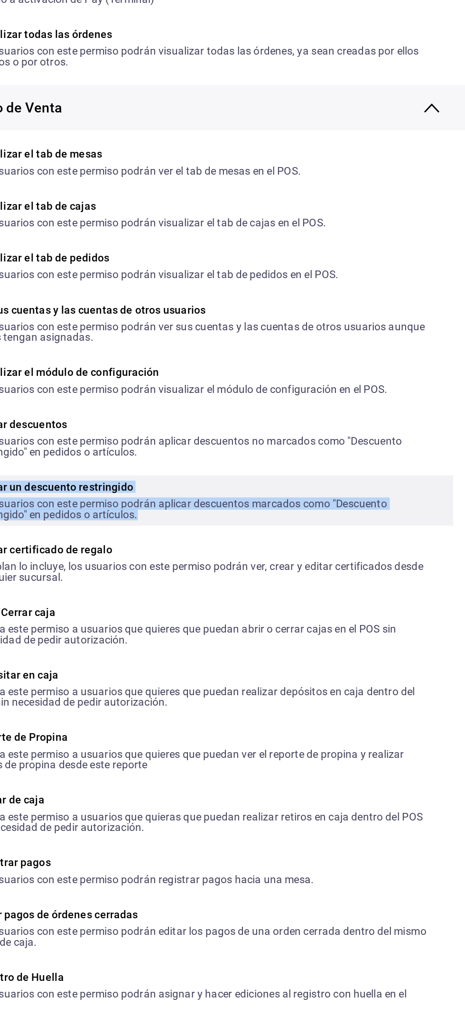
scroll to position [591, 0]
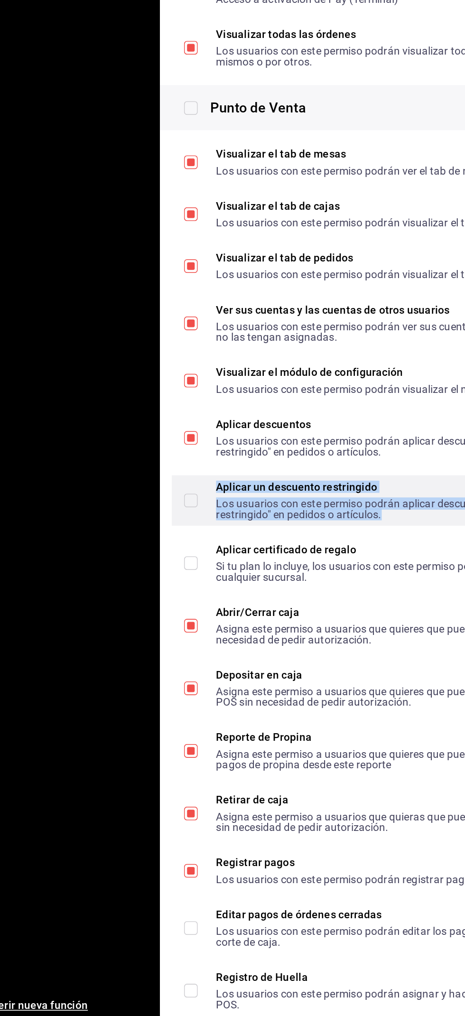
click at [143, 695] on input "Aplicar un descuento restringido Los usuarios con este permiso podrán aplicar d…" at bounding box center [143, 693] width 9 height 9
checkbox input "true"
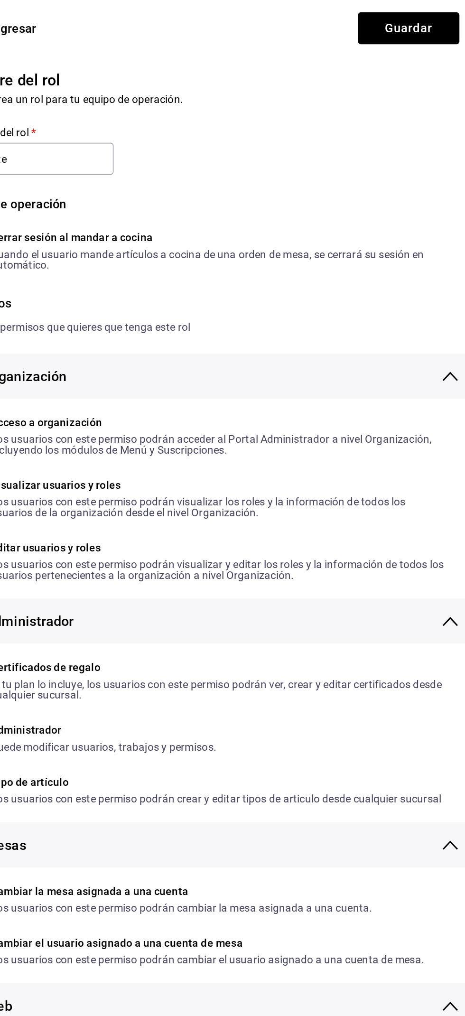
scroll to position [0, 0]
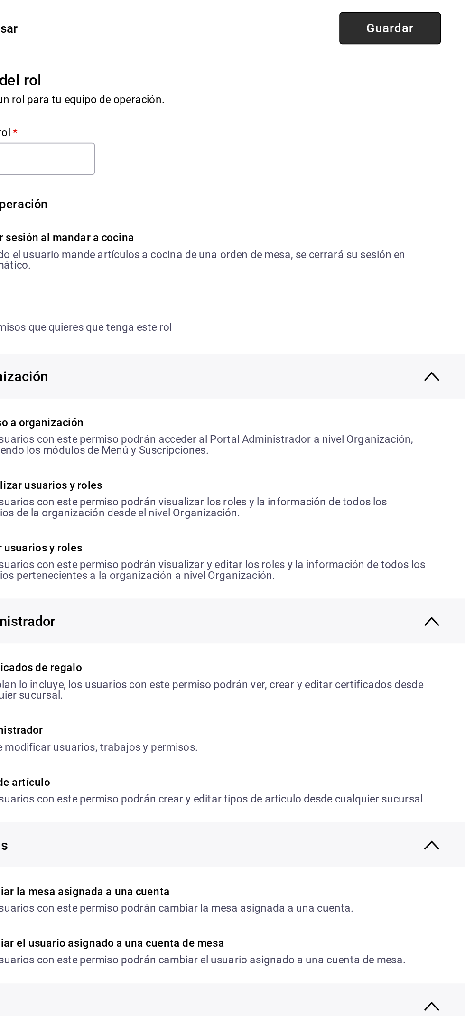
click at [441, 17] on button "Guardar" at bounding box center [418, 18] width 63 height 20
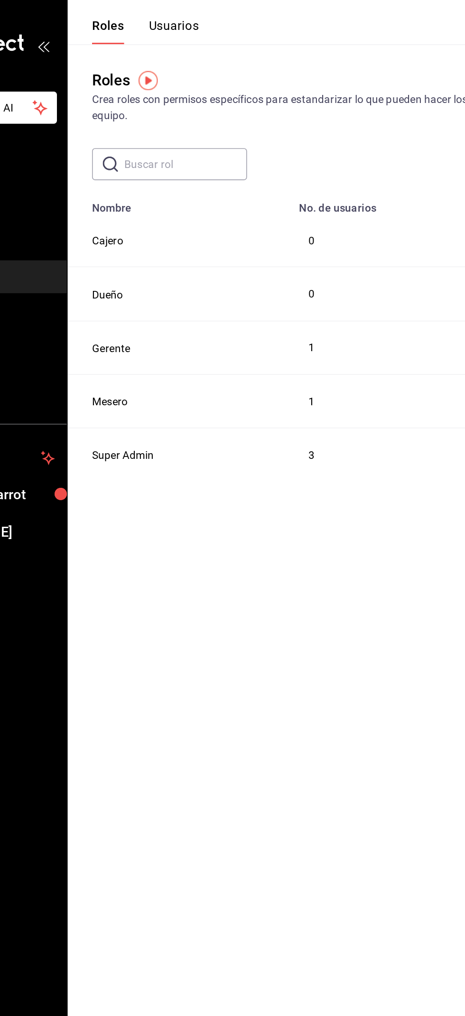
click at [199, 17] on button "Usuarios" at bounding box center [189, 19] width 31 height 16
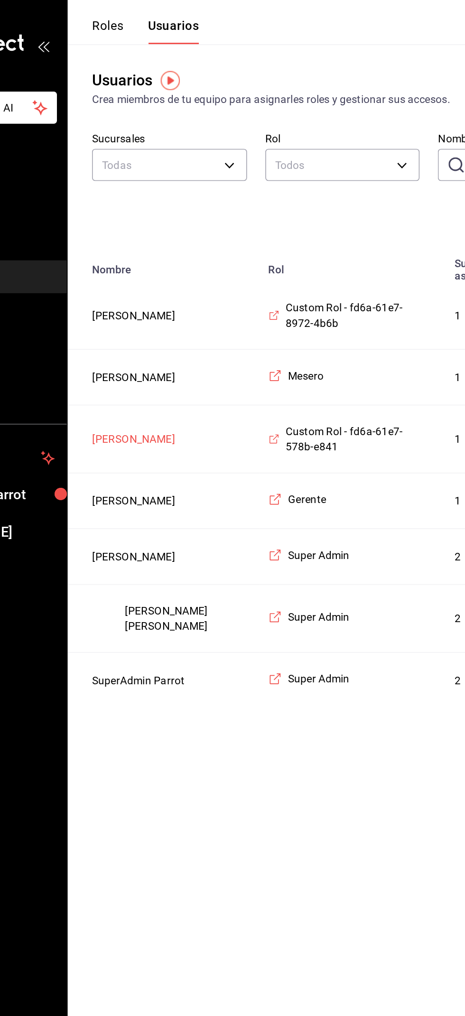
click at [180, 277] on button "[PERSON_NAME]" at bounding box center [165, 272] width 52 height 9
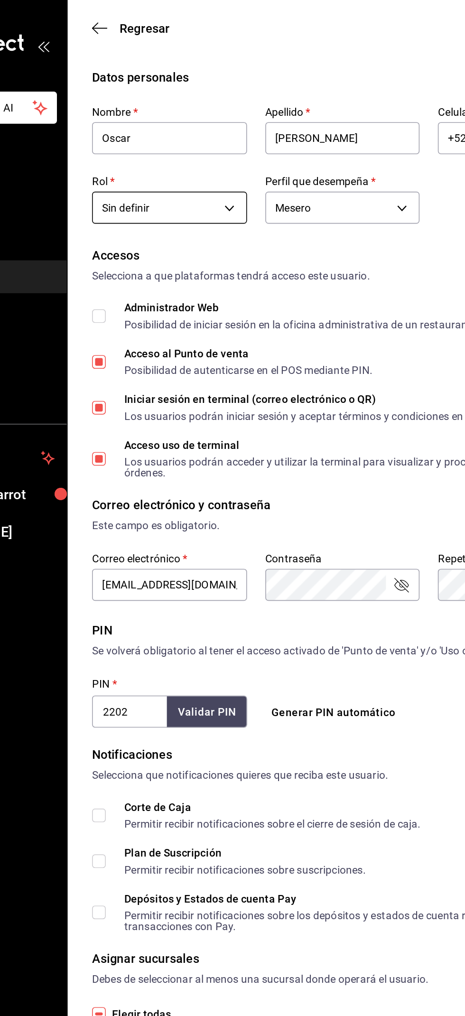
click at [225, 128] on body "Pregunta a Parrot AI Reportes Menú Configuración Personal Inventarios Facturaci…" at bounding box center [232, 353] width 465 height 706
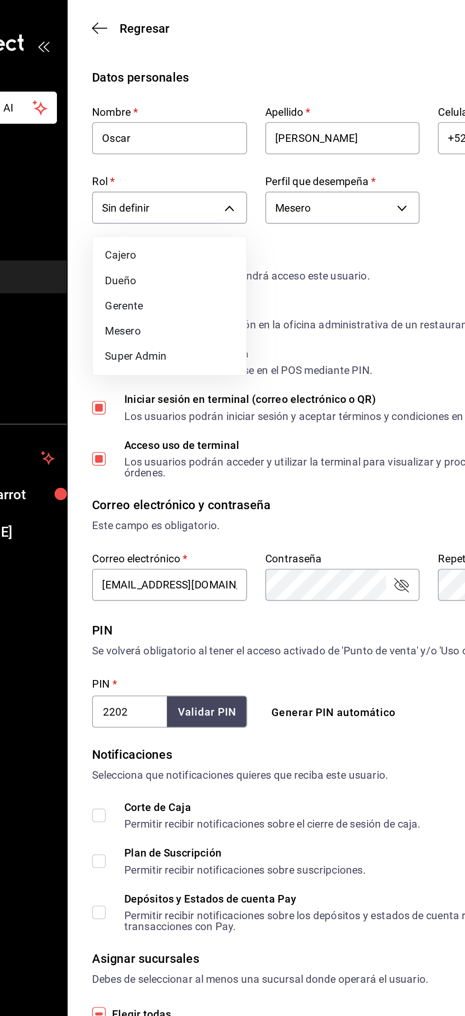
click at [205, 204] on li "Mesero" at bounding box center [186, 206] width 95 height 16
type input "f7950689-951b-428a-a35e-4465f3ba77be"
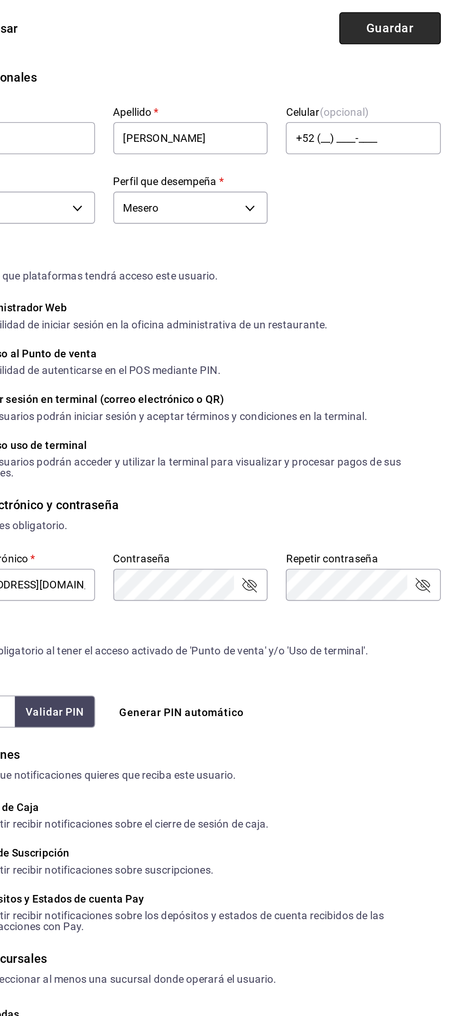
click at [432, 15] on button "Guardar" at bounding box center [418, 18] width 63 height 20
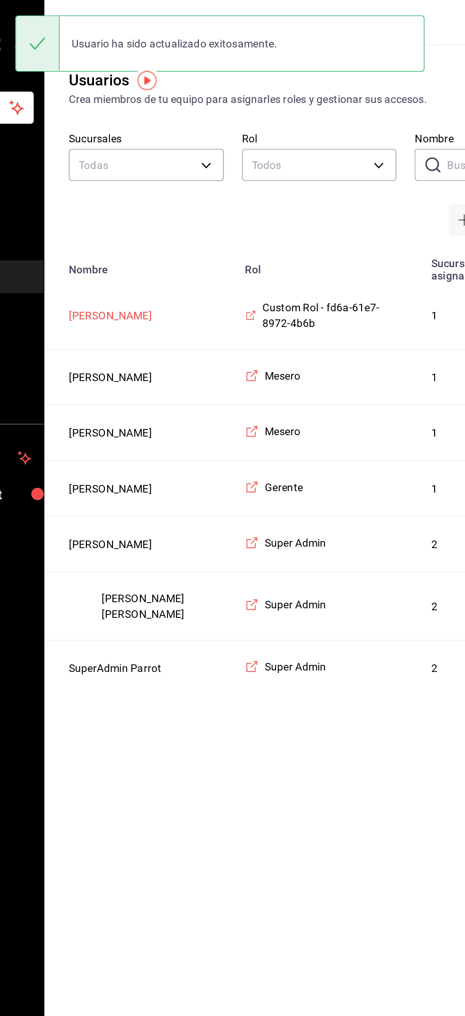
click at [181, 192] on button "[PERSON_NAME]" at bounding box center [165, 195] width 52 height 9
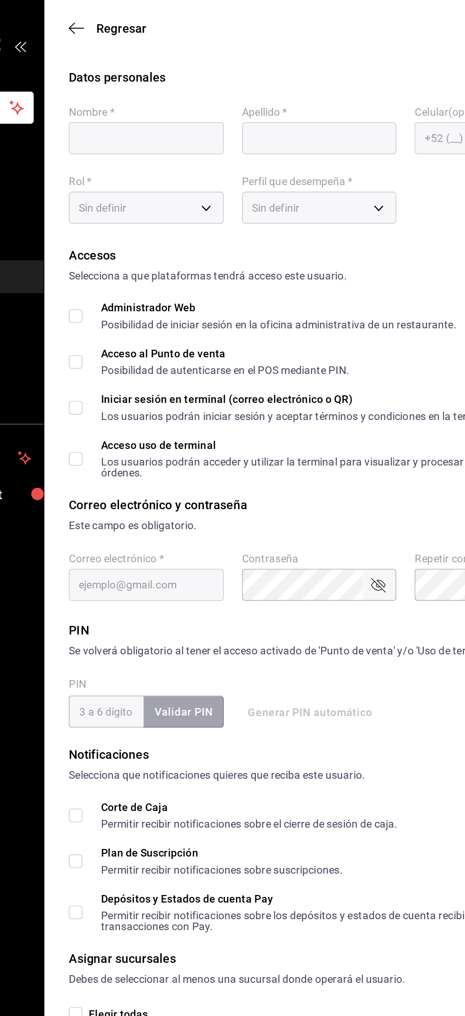
type input "Hermana"
type input "[PERSON_NAME]"
checkbox input "true"
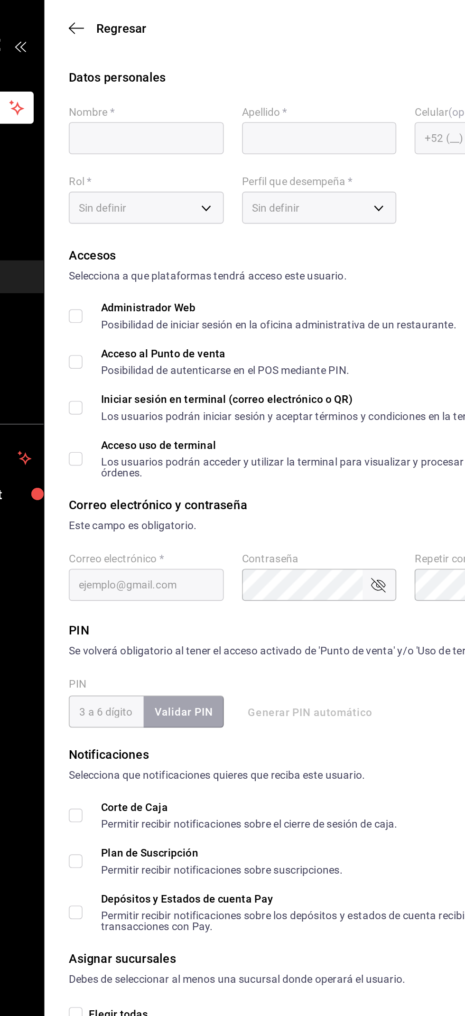
type input "[EMAIL_ADDRESS][DOMAIN_NAME]"
type input "5411"
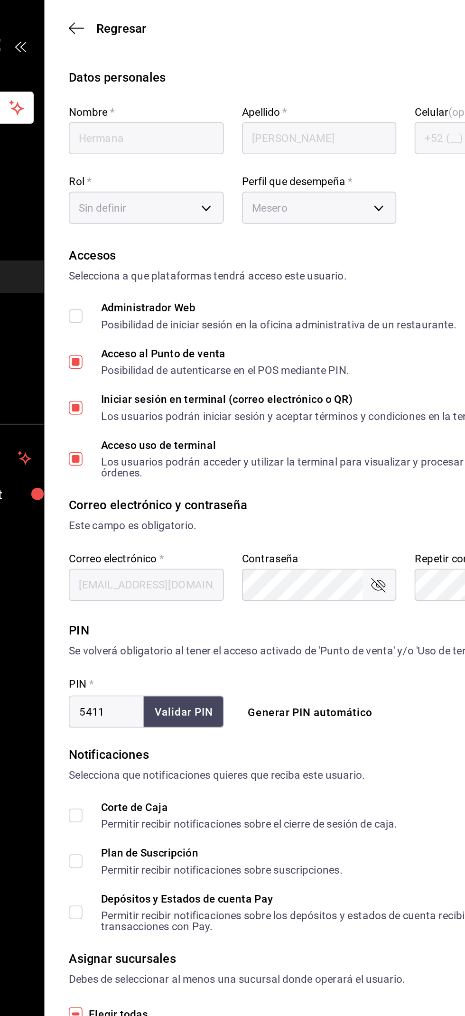
type input "26b24d39-37dc-487a-b2aa-413dd49aae58"
type input "WAITER"
checkbox input "true"
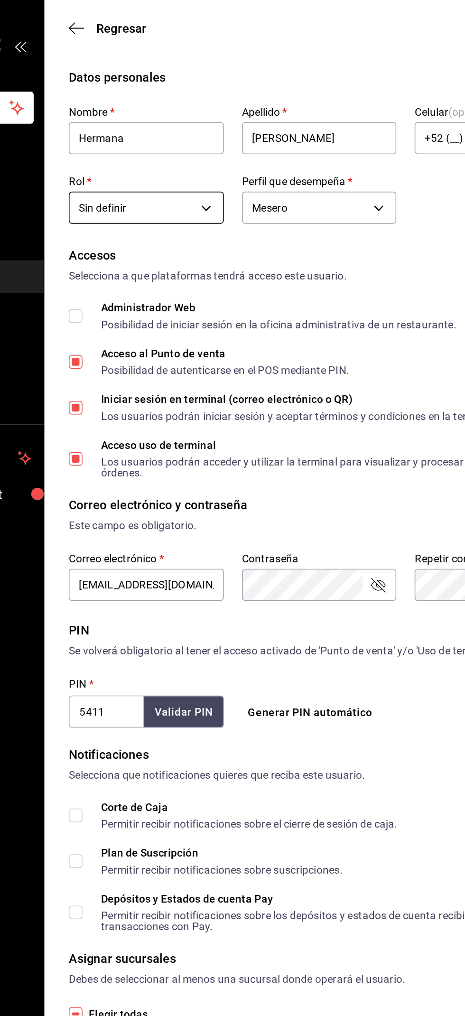
click at [222, 125] on body "Pregunta a Parrot AI Reportes Menú Configuración Personal Inventarios Facturaci…" at bounding box center [232, 353] width 465 height 706
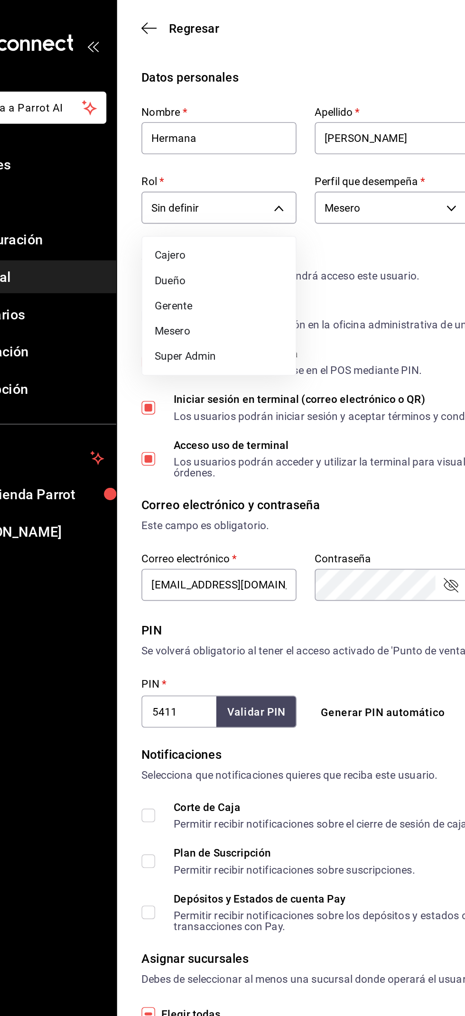
click at [202, 204] on li "Mesero" at bounding box center [186, 206] width 95 height 16
type input "f7950689-951b-428a-a35e-4465f3ba77be"
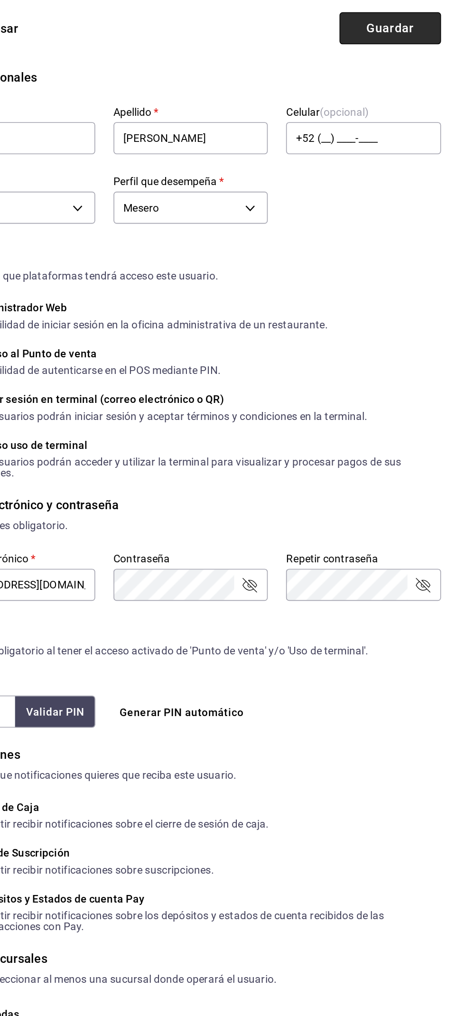
click at [433, 25] on button "Guardar" at bounding box center [418, 18] width 63 height 20
